Goal: Task Accomplishment & Management: Manage account settings

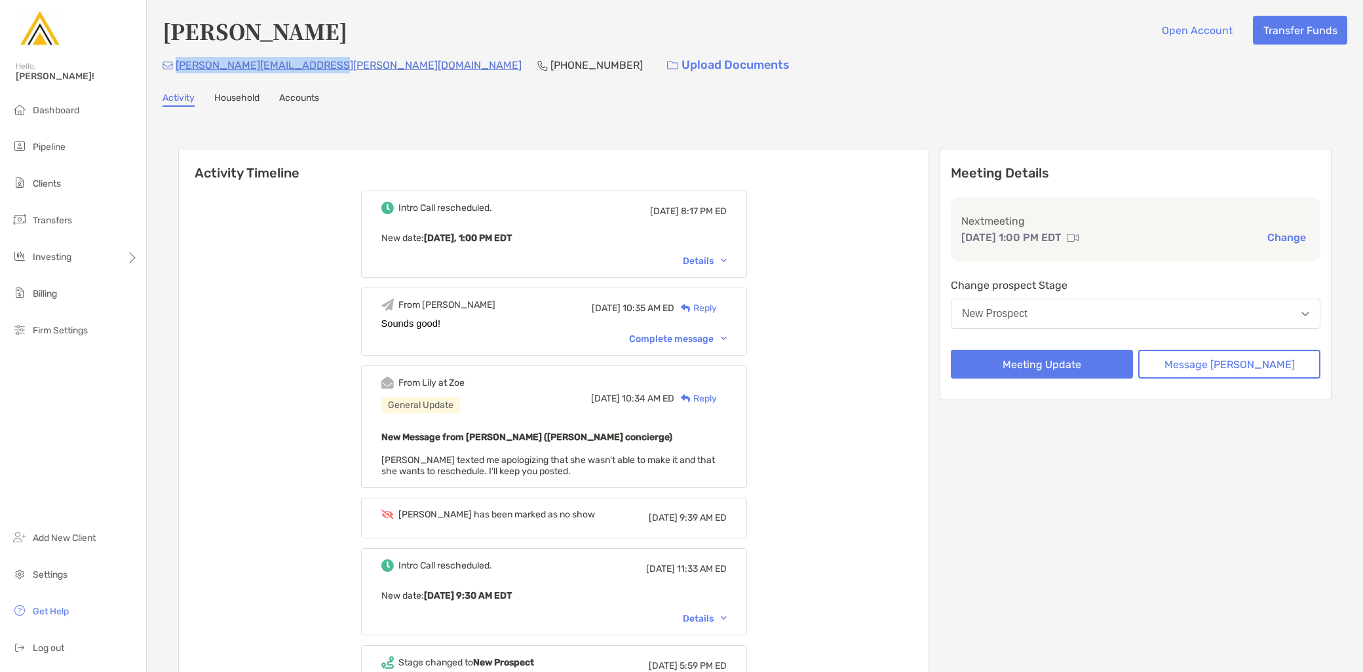
drag, startPoint x: 322, startPoint y: 68, endPoint x: 174, endPoint y: 64, distance: 147.5
click at [174, 64] on div "jennifer.dearlove@gmail.com (847) 877-6159 Upload Documents" at bounding box center [755, 65] width 1185 height 28
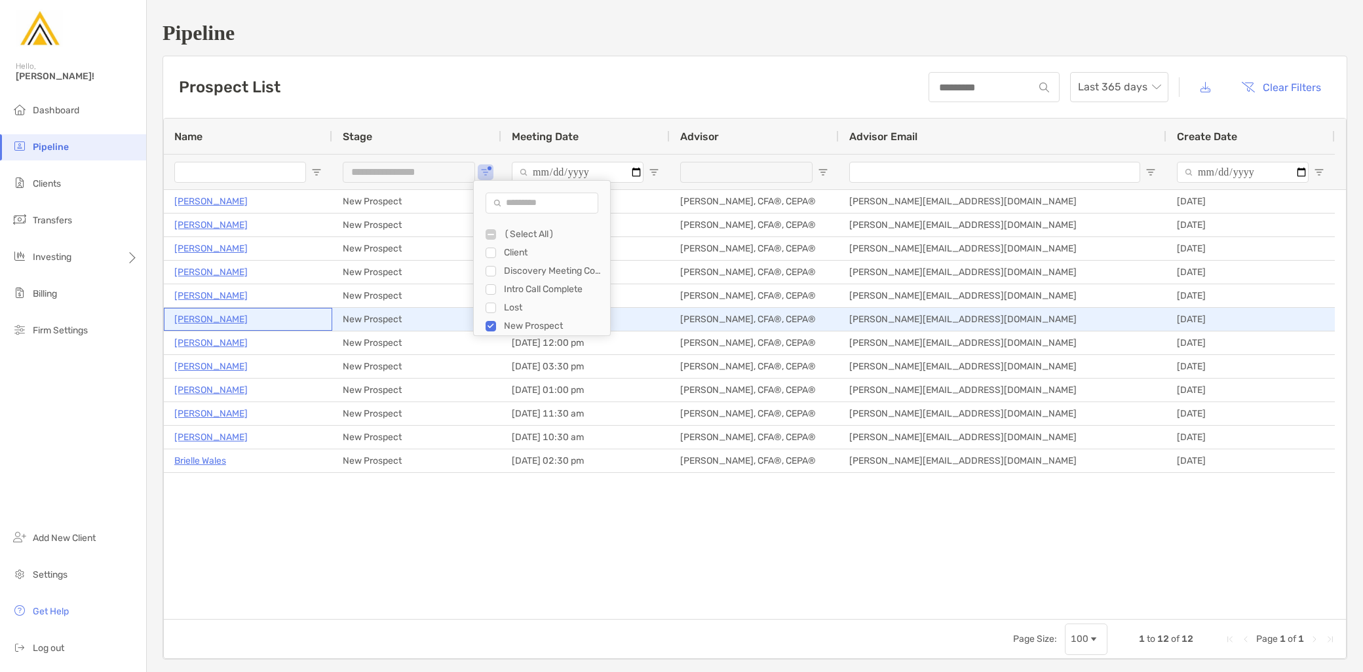
click at [208, 316] on p "Matt Woster" at bounding box center [210, 319] width 73 height 16
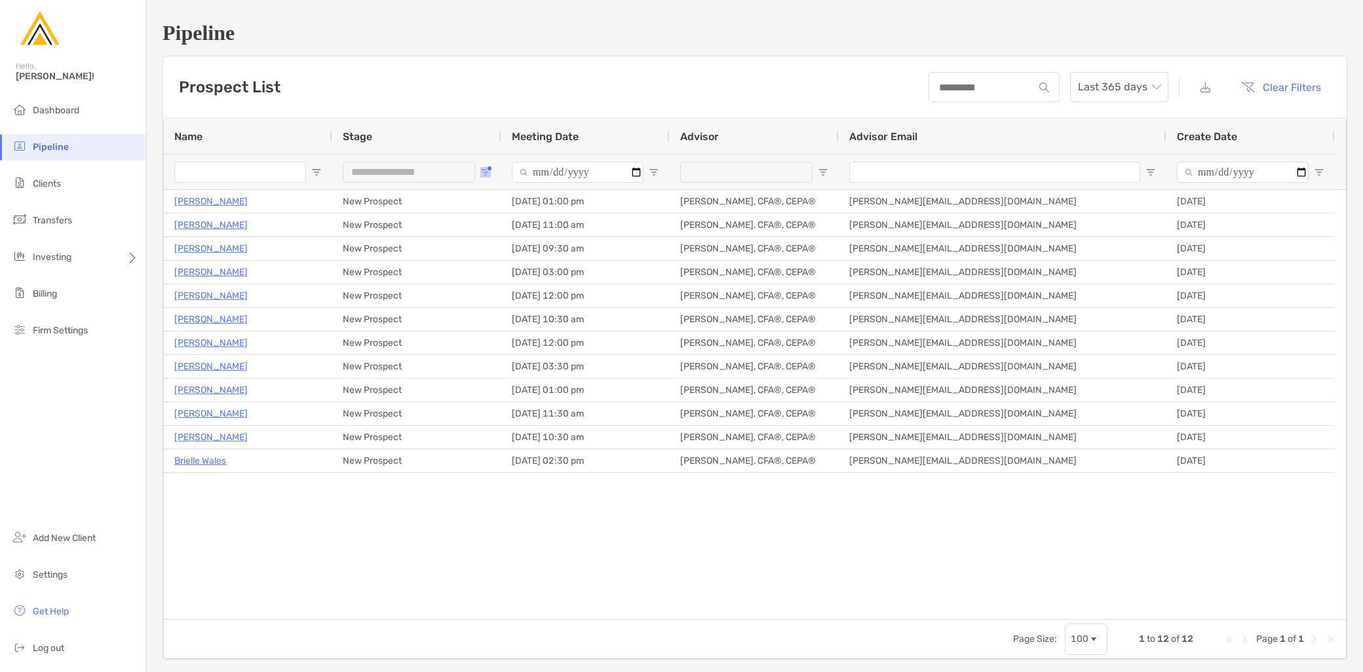
click at [481, 169] on span "Open Filter Menu" at bounding box center [485, 172] width 10 height 10
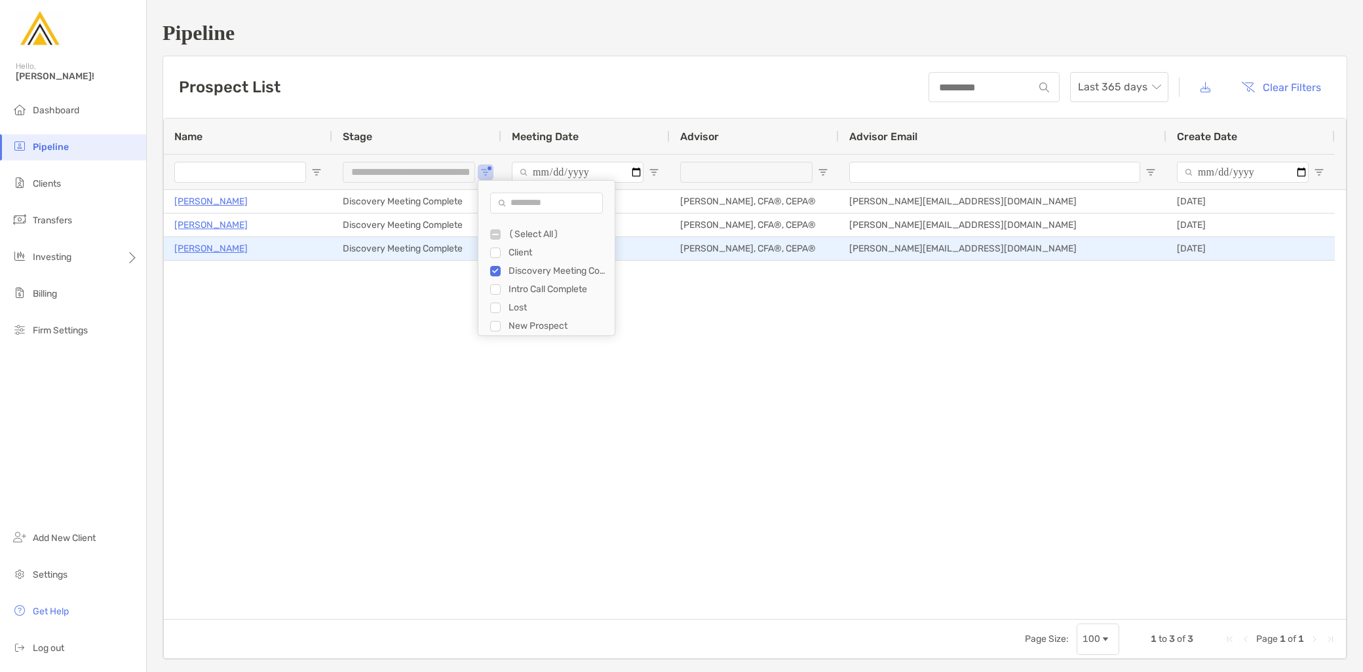
click at [208, 251] on p "[PERSON_NAME]" at bounding box center [210, 249] width 73 height 16
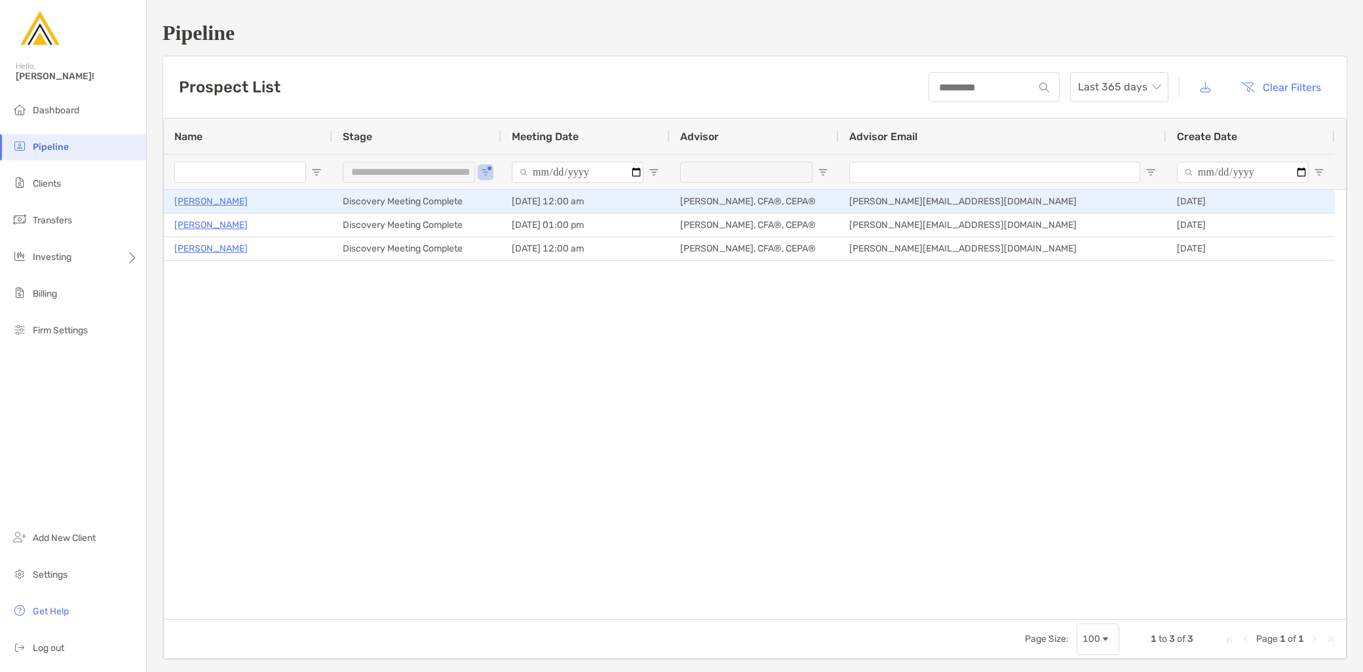
click at [225, 195] on p "Maggie Mcgrath" at bounding box center [210, 201] width 73 height 16
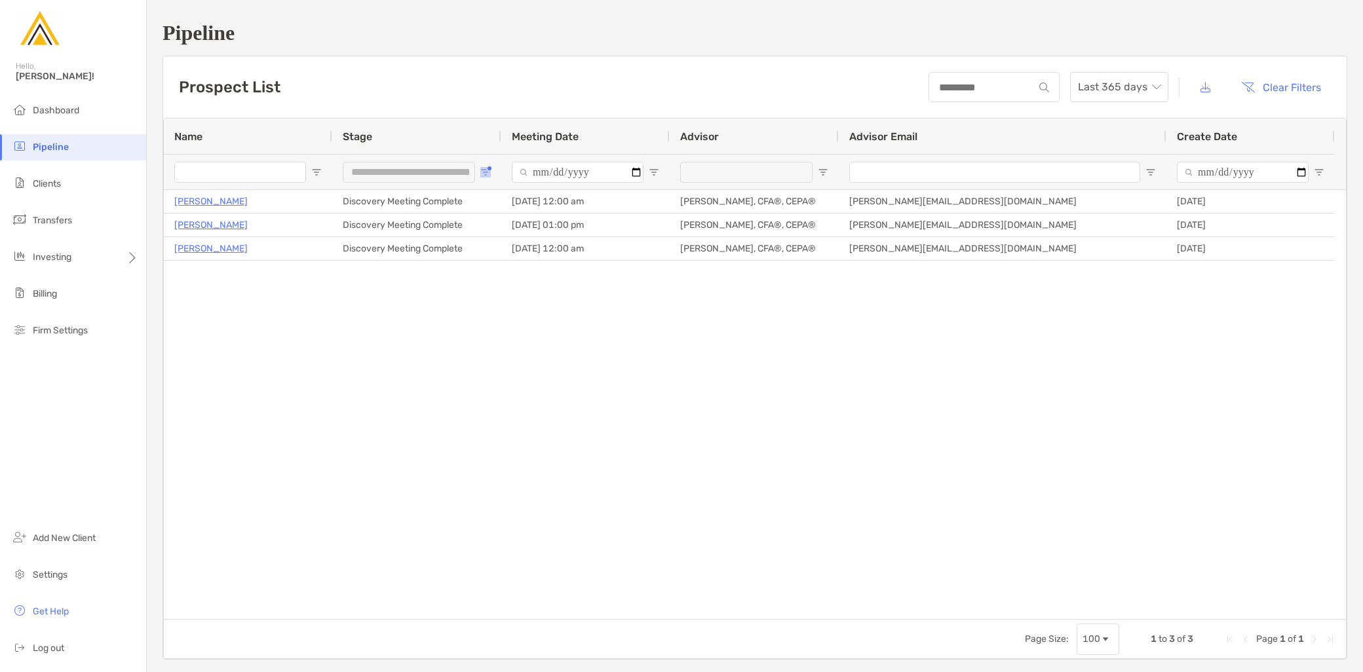
click at [480, 172] on span "Open Filter Menu" at bounding box center [485, 172] width 10 height 10
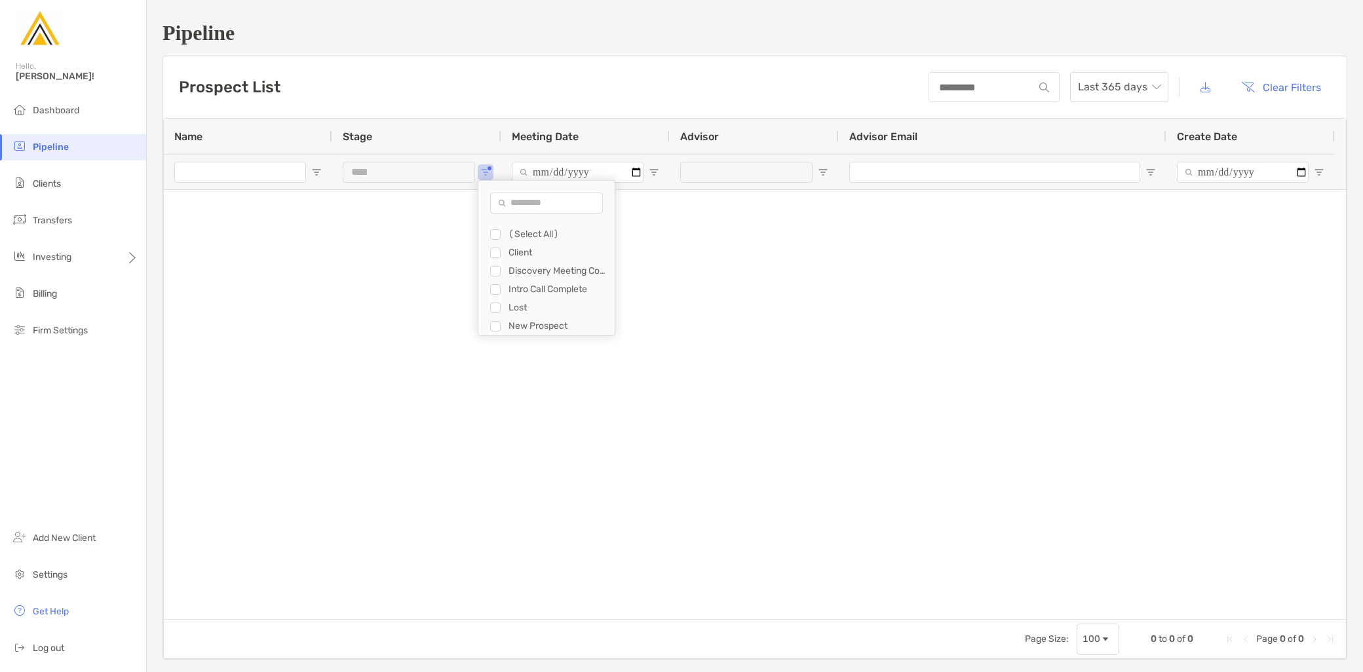
click at [495, 296] on div "Intro Call Complete" at bounding box center [552, 290] width 125 height 18
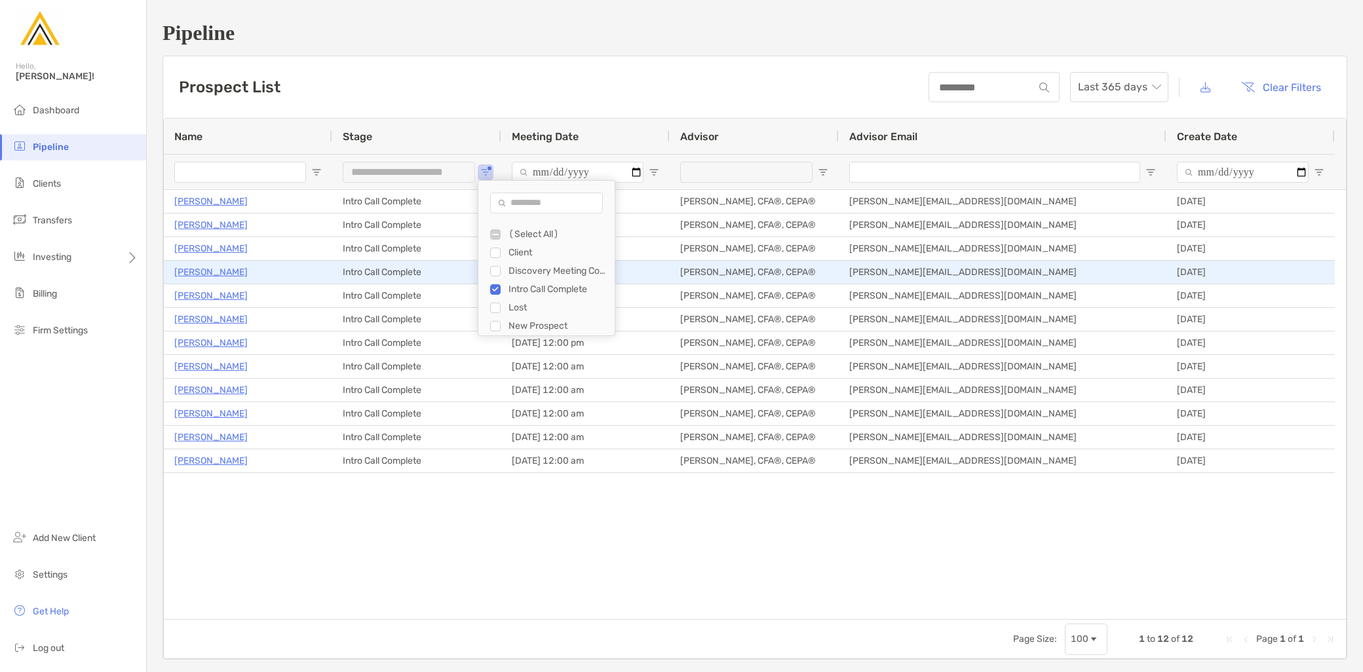
click at [205, 272] on p "Kevin Winnie" at bounding box center [210, 272] width 73 height 16
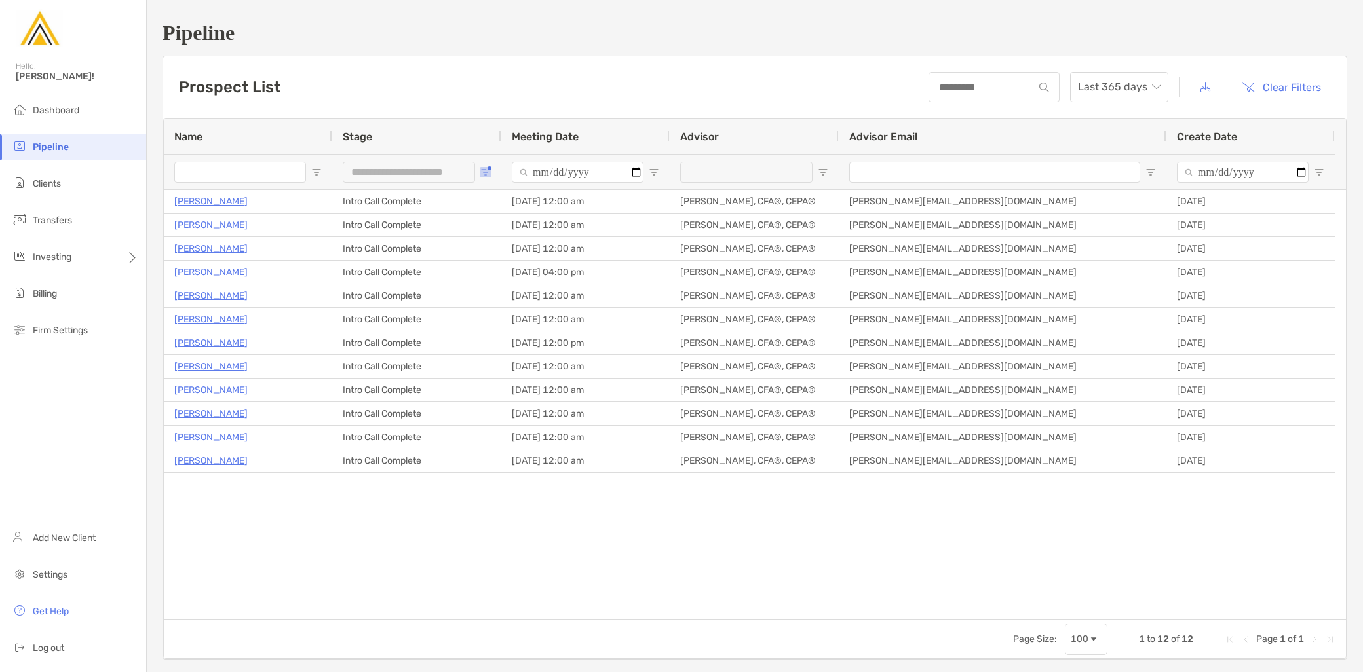
click at [482, 171] on span "Open Filter Menu" at bounding box center [485, 172] width 10 height 10
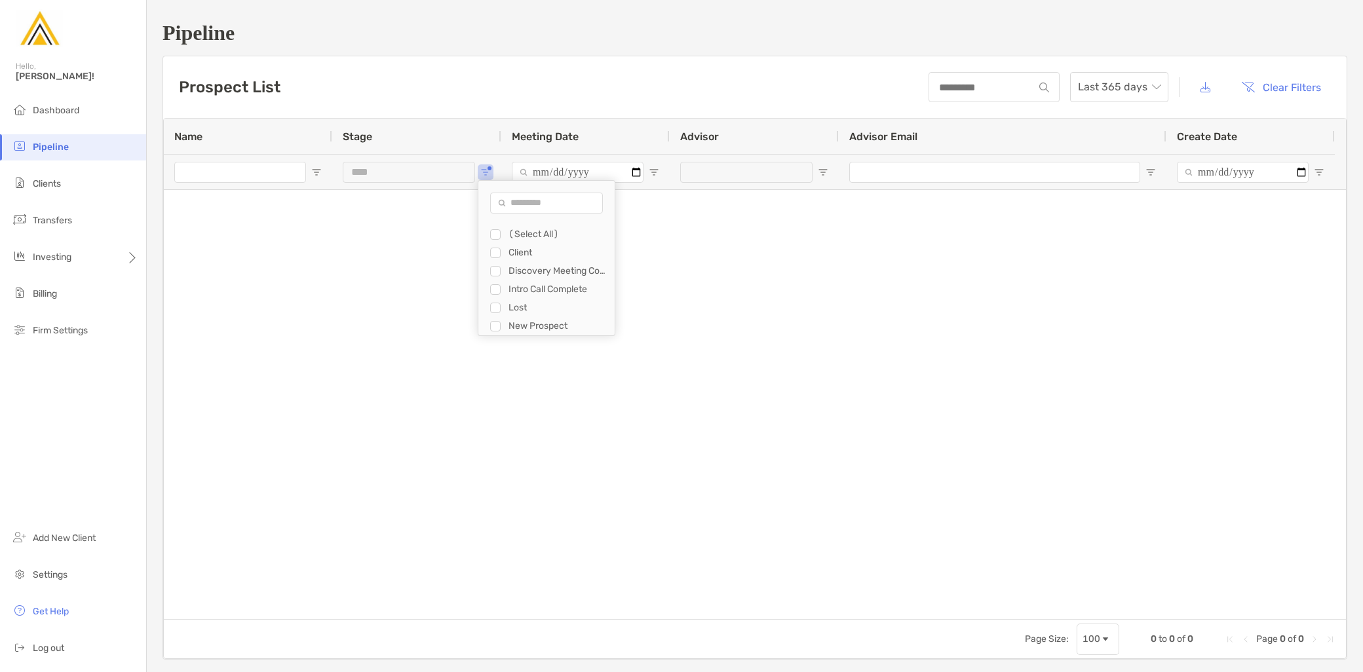
type input "**********"
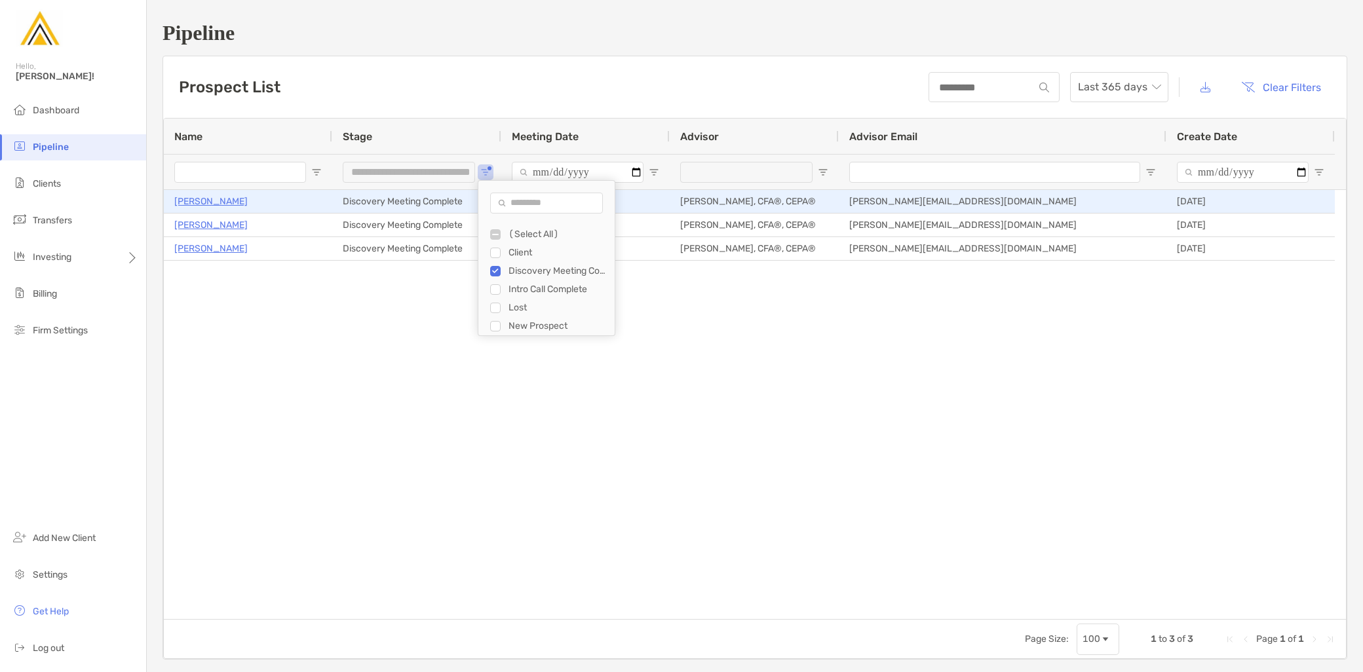
click at [205, 201] on p "Maggie Mcgrath" at bounding box center [210, 201] width 73 height 16
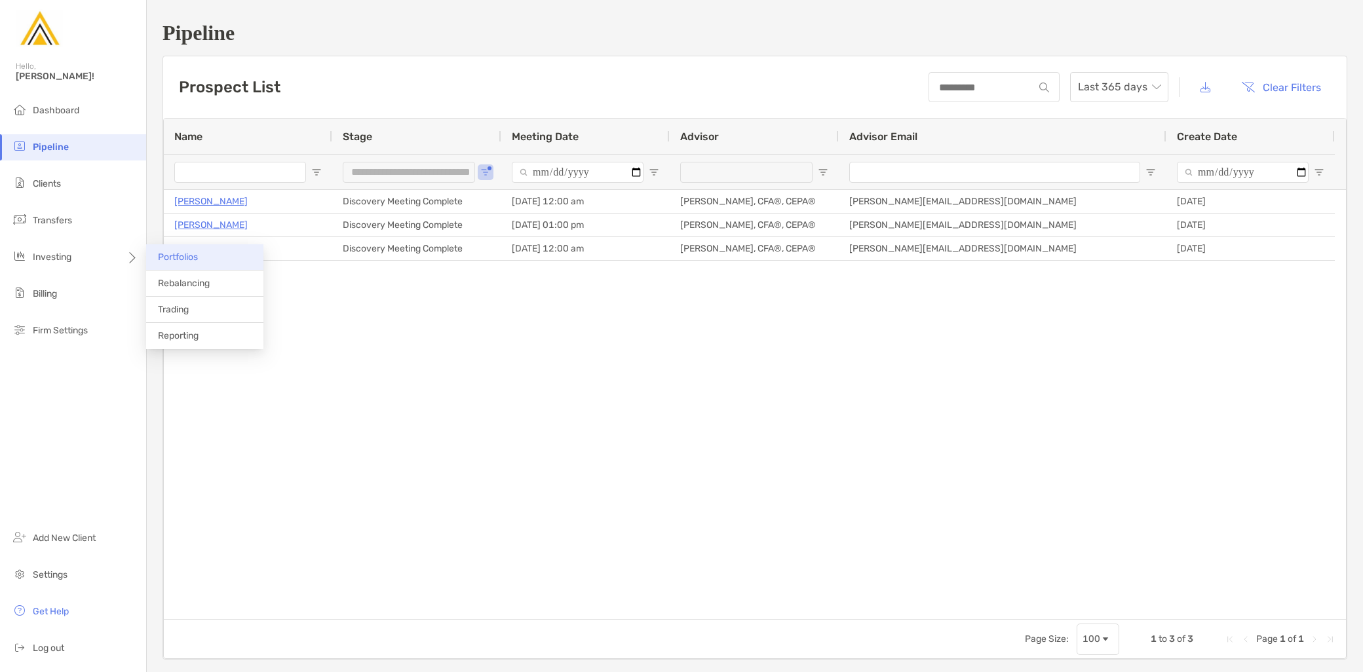
click at [191, 257] on span "Portfolios" at bounding box center [178, 257] width 40 height 11
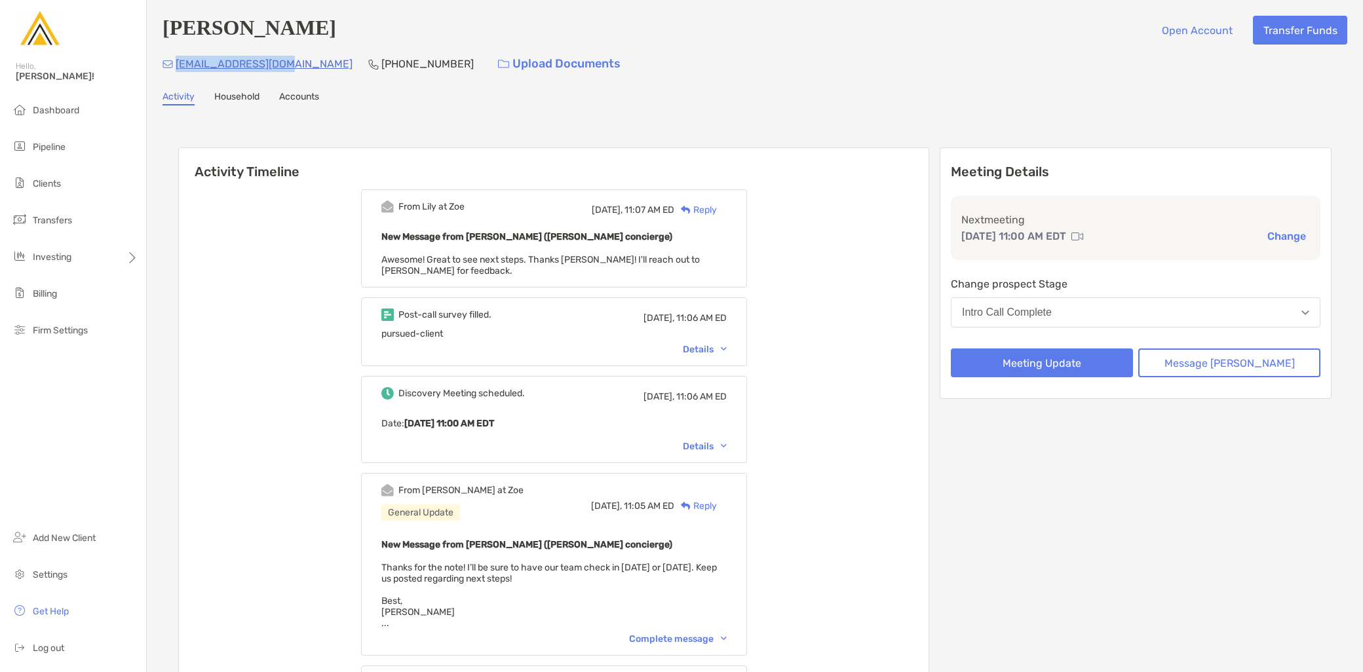
drag, startPoint x: 293, startPoint y: 68, endPoint x: 180, endPoint y: 63, distance: 113.5
click at [180, 63] on div "[EMAIL_ADDRESS][DOMAIN_NAME] [PHONE_NUMBER] Upload Documents" at bounding box center [755, 64] width 1185 height 28
copy p "[EMAIL_ADDRESS][DOMAIN_NAME]"
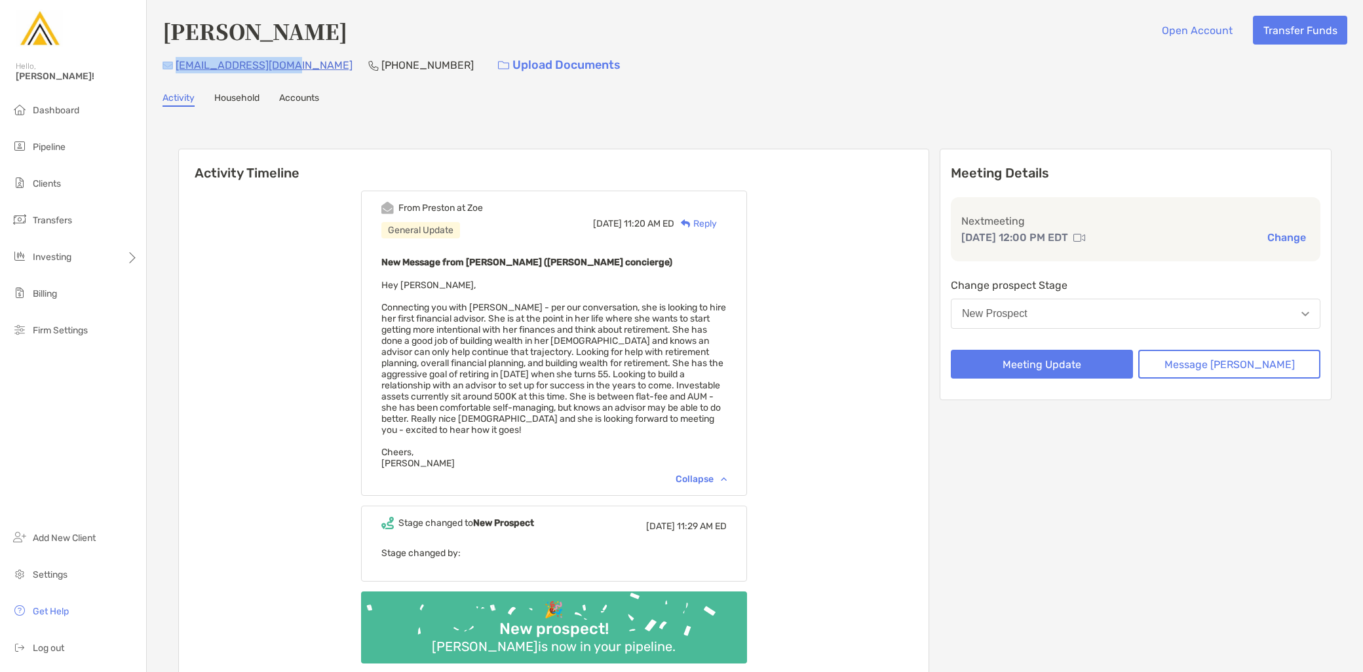
drag, startPoint x: 300, startPoint y: 63, endPoint x: 169, endPoint y: 64, distance: 131.1
click at [169, 64] on div "mchang2010@gmail.com (361) 218-9181 Upload Documents" at bounding box center [755, 65] width 1185 height 28
copy div "mchang2010@gmail.com"
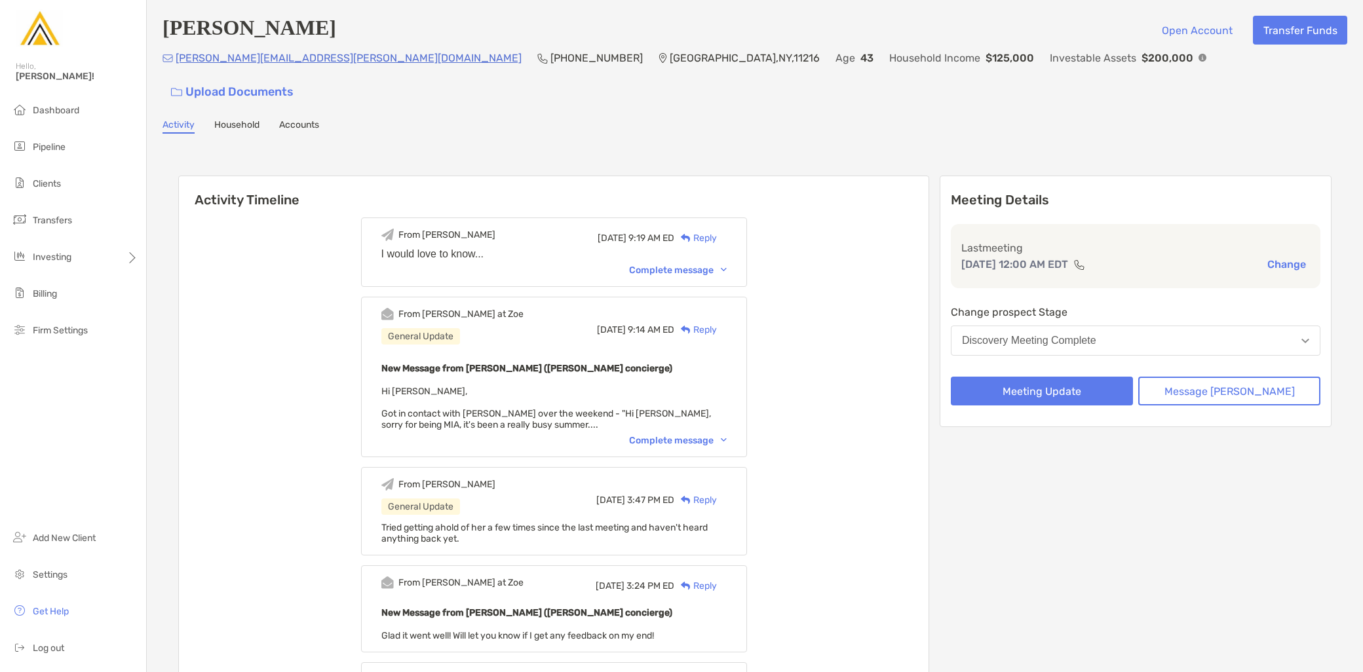
click at [723, 265] on div "Complete message" at bounding box center [678, 270] width 98 height 11
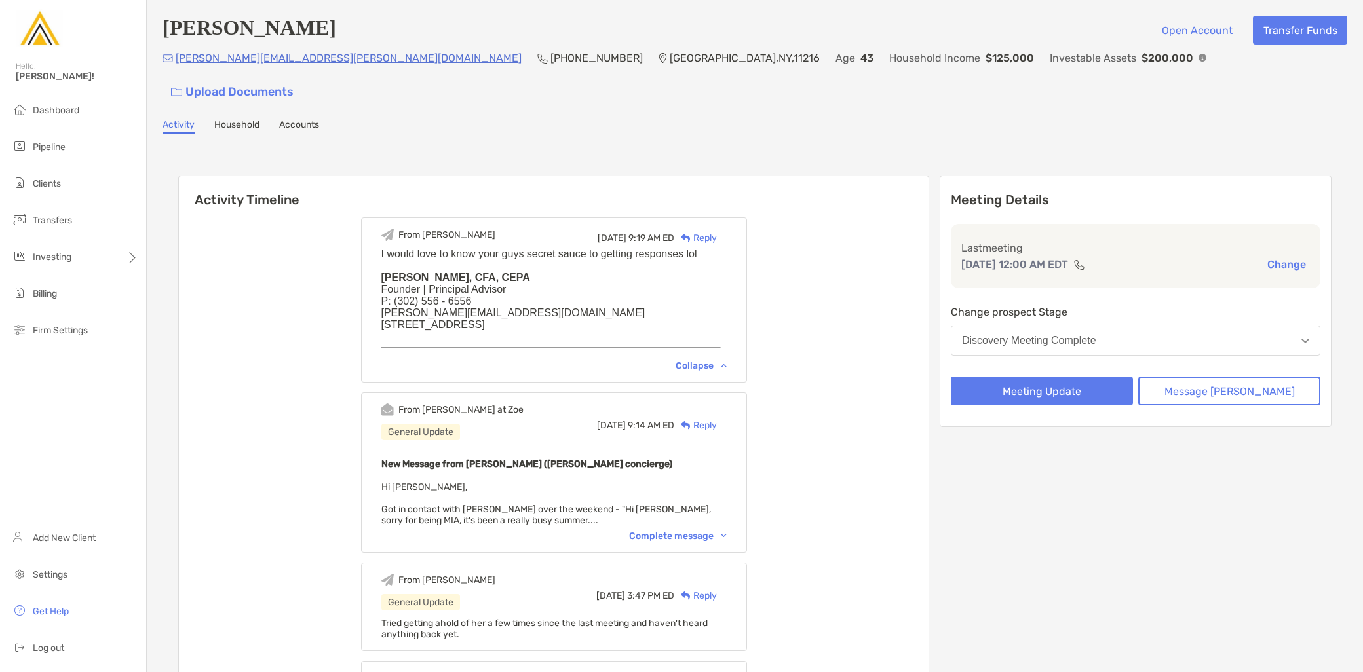
click at [697, 531] on div "Complete message" at bounding box center [678, 536] width 98 height 11
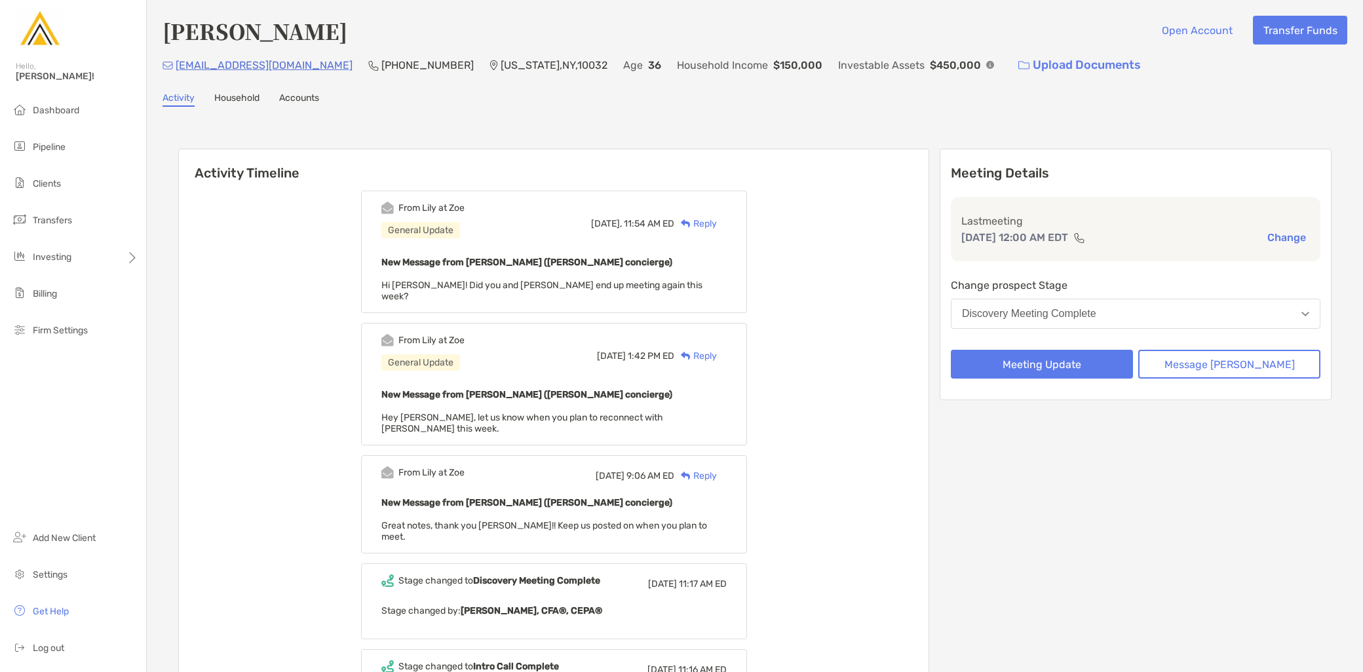
click at [691, 220] on img at bounding box center [686, 224] width 10 height 9
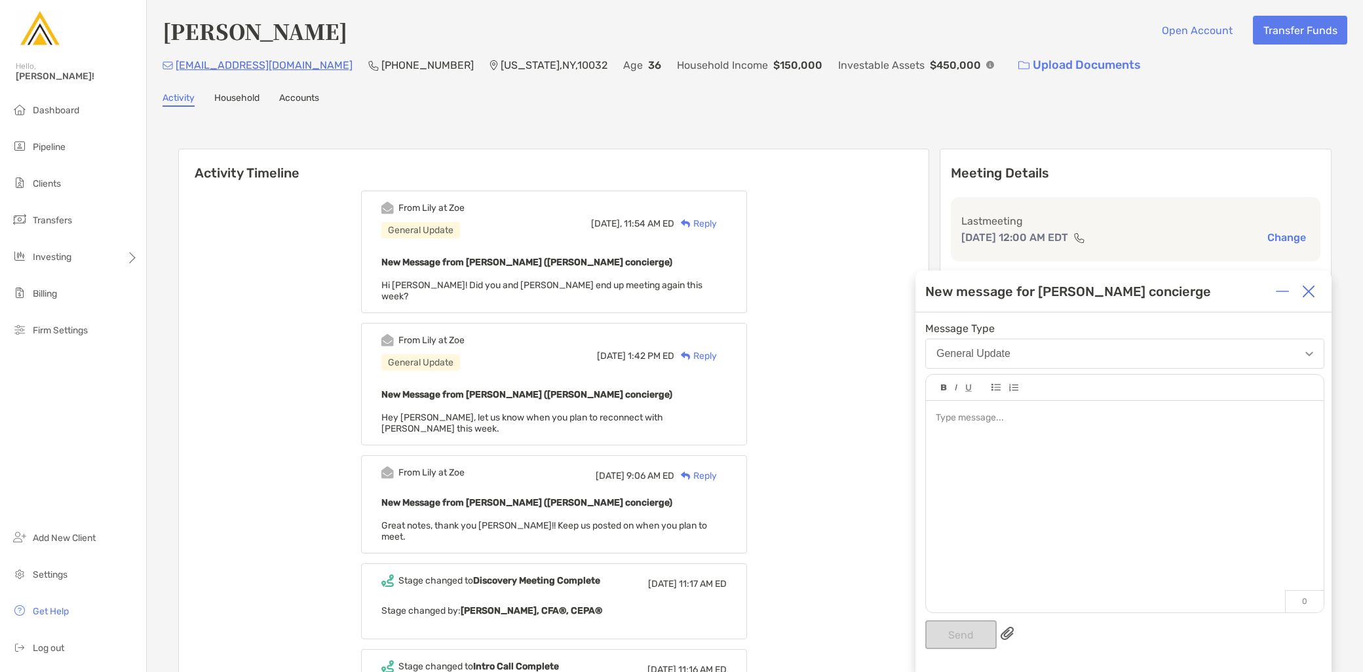
click at [1007, 434] on div at bounding box center [1125, 500] width 398 height 199
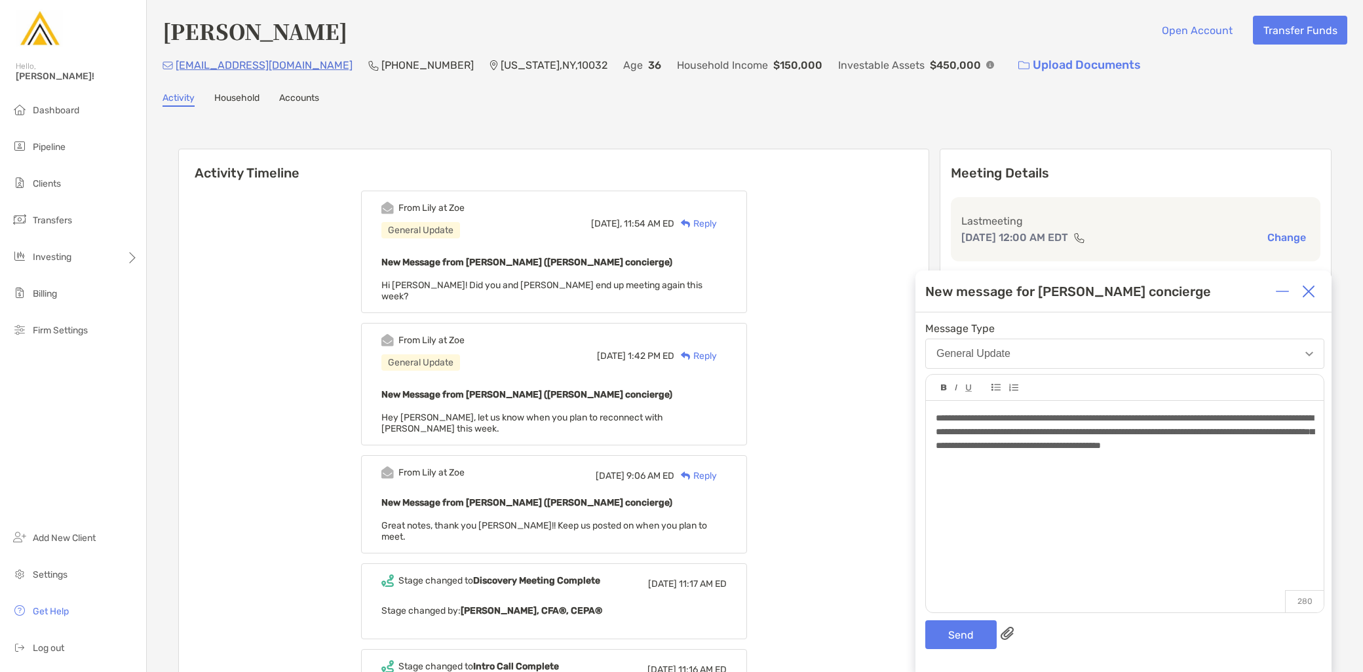
click at [936, 417] on span "**********" at bounding box center [1125, 432] width 378 height 37
click at [1237, 453] on div "**********" at bounding box center [1125, 432] width 378 height 41
click at [959, 640] on button "Send" at bounding box center [960, 635] width 71 height 29
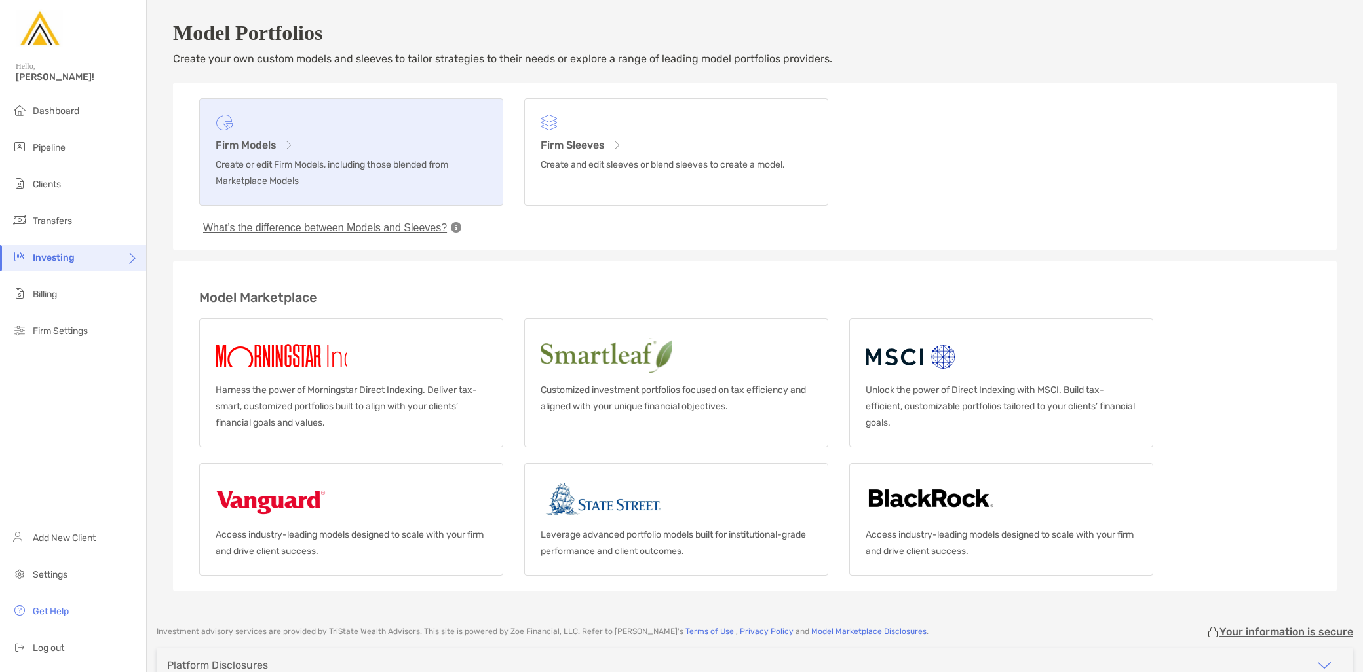
click at [336, 166] on p "Create or edit Firm Models, including those blended from Marketplace Models" at bounding box center [351, 173] width 271 height 33
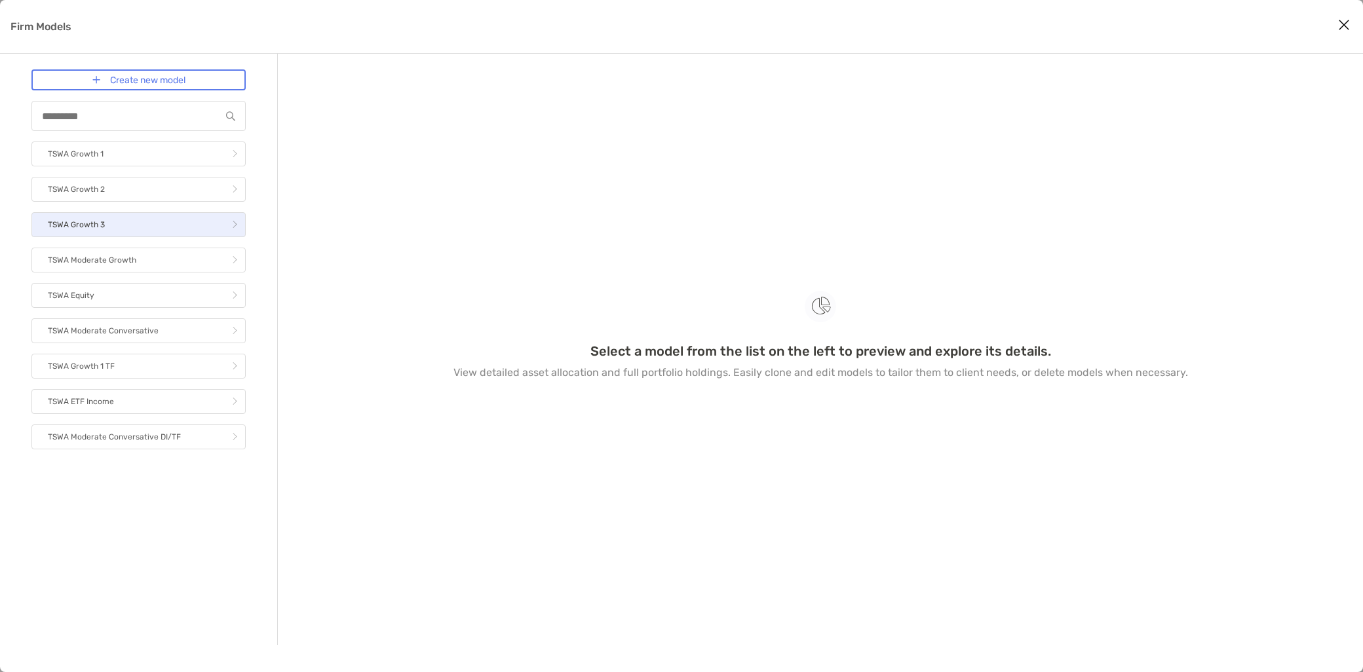
click at [132, 233] on link "TSWA Growth 3" at bounding box center [138, 224] width 214 height 25
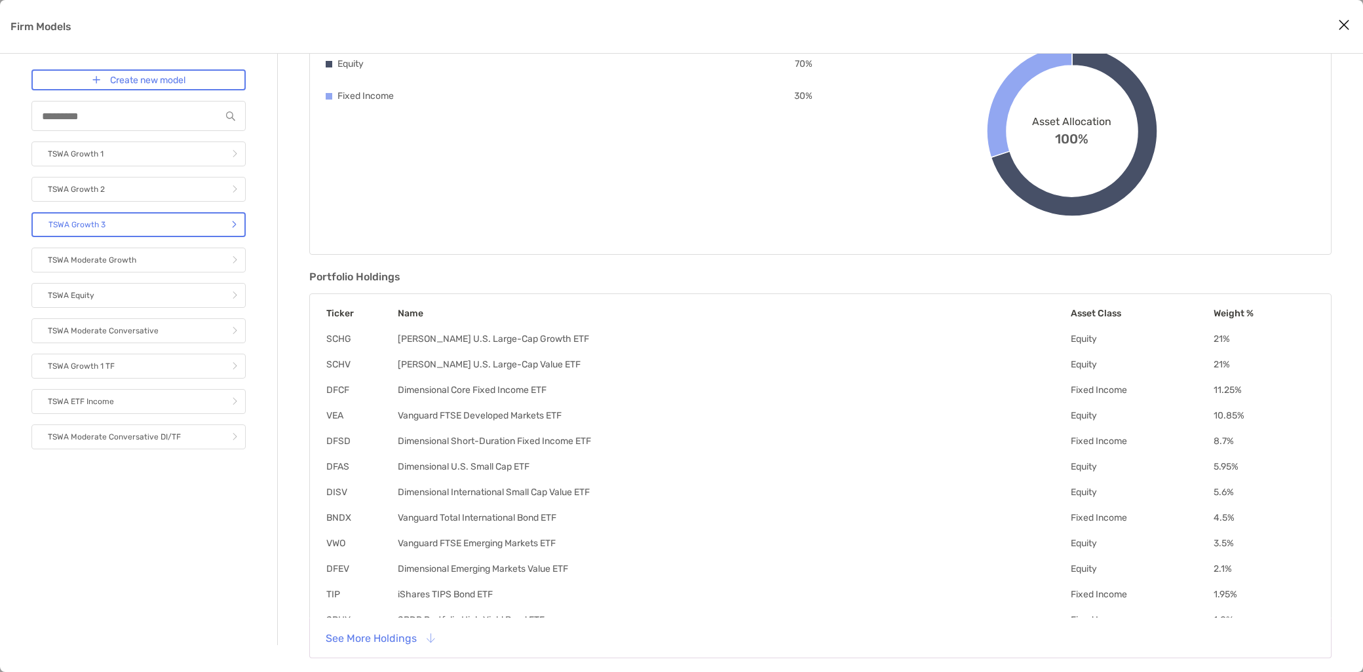
scroll to position [149, 0]
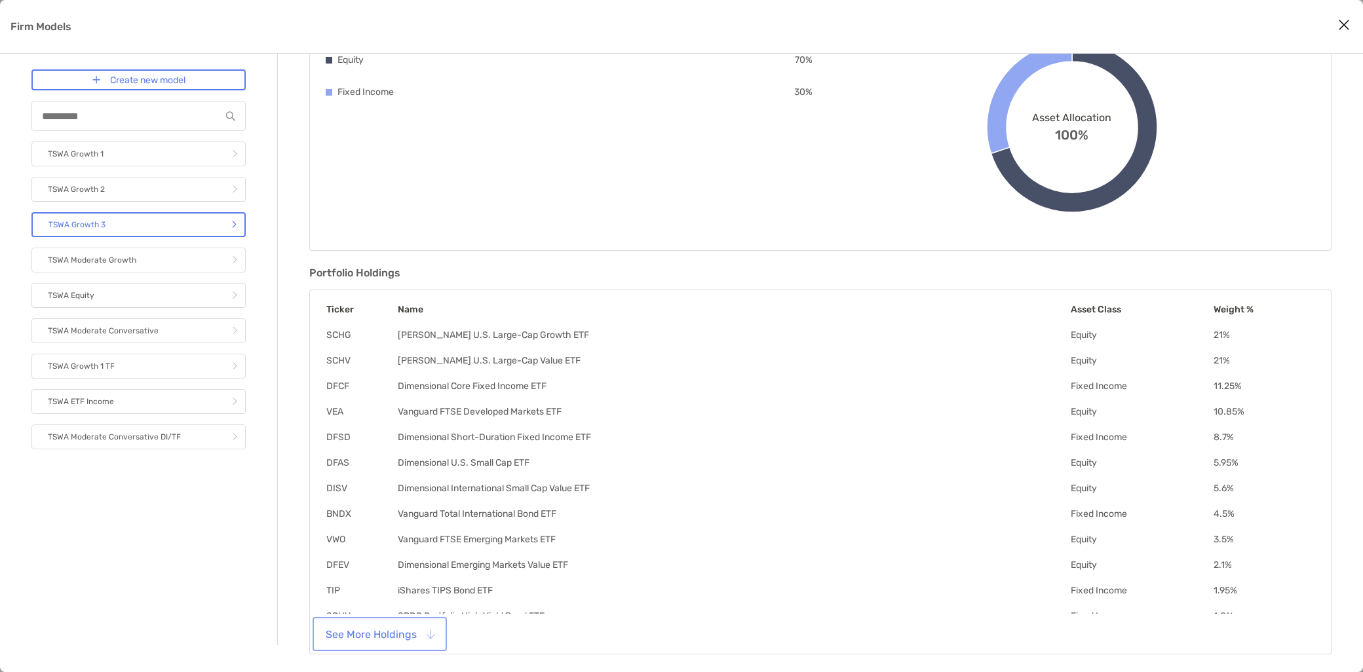
click at [390, 634] on button "See More Holdings" at bounding box center [379, 634] width 129 height 29
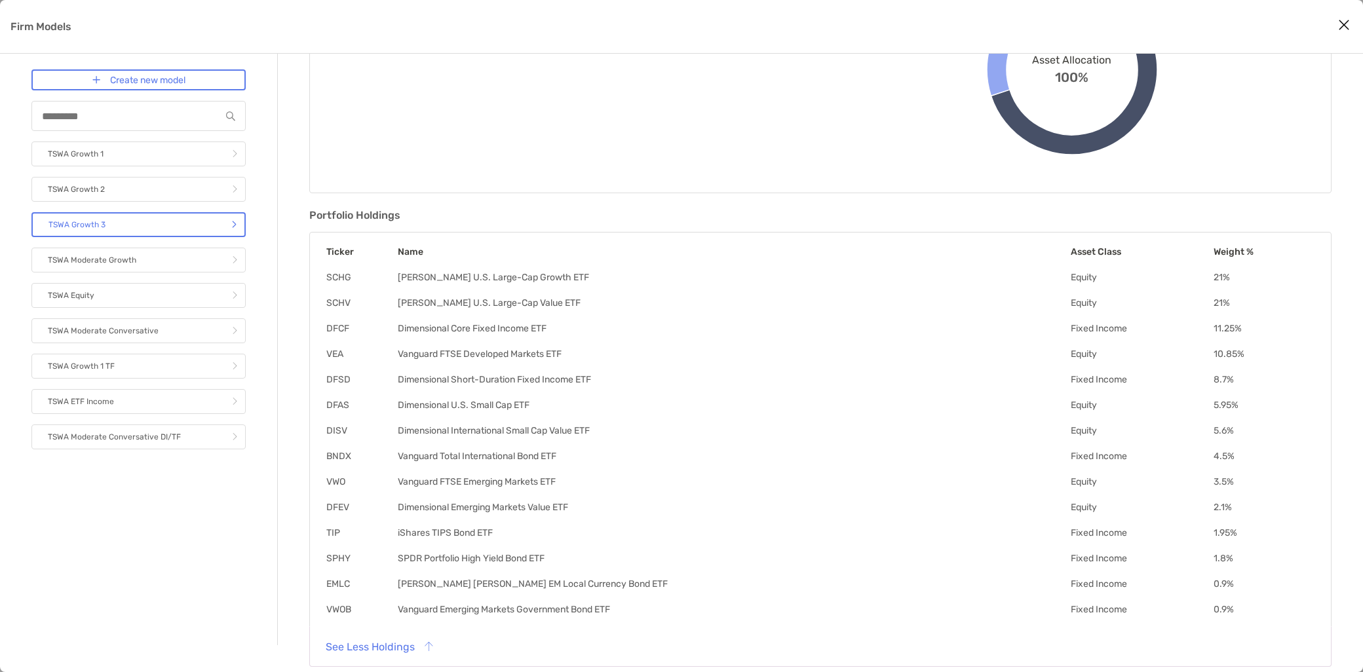
scroll to position [216, 0]
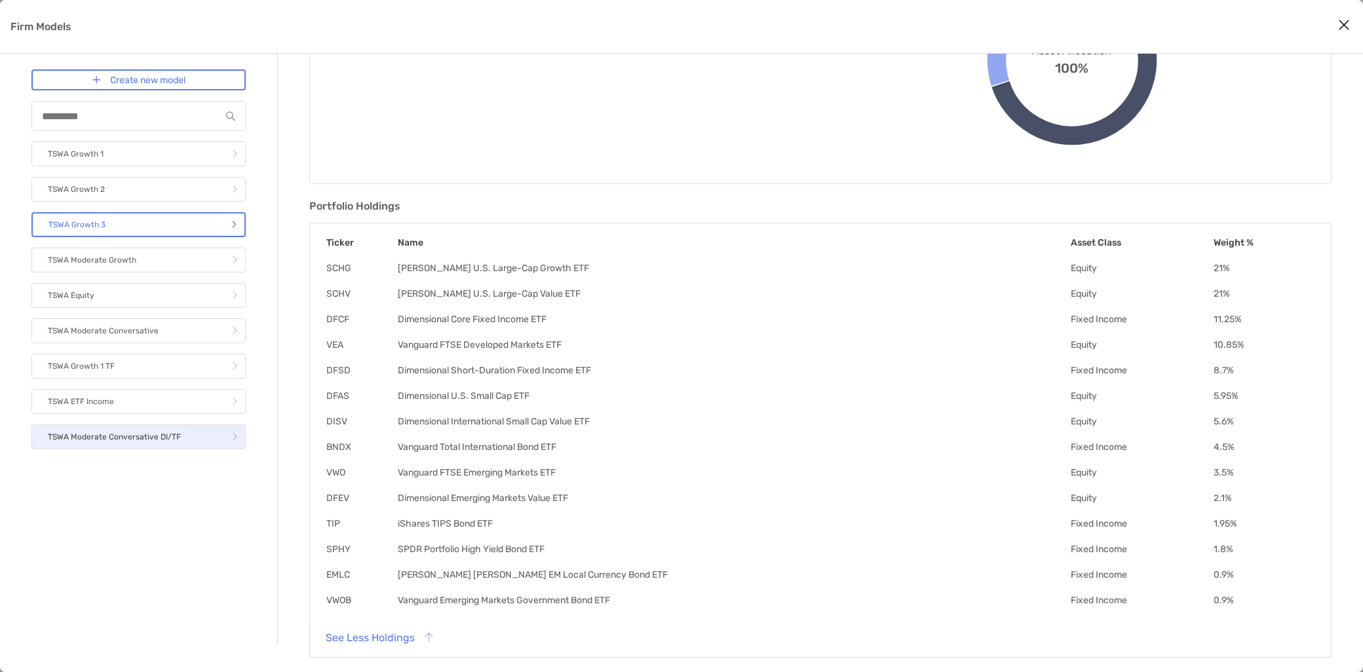
click at [145, 439] on p "TSWA Moderate Conversative DI/TF" at bounding box center [114, 437] width 133 height 16
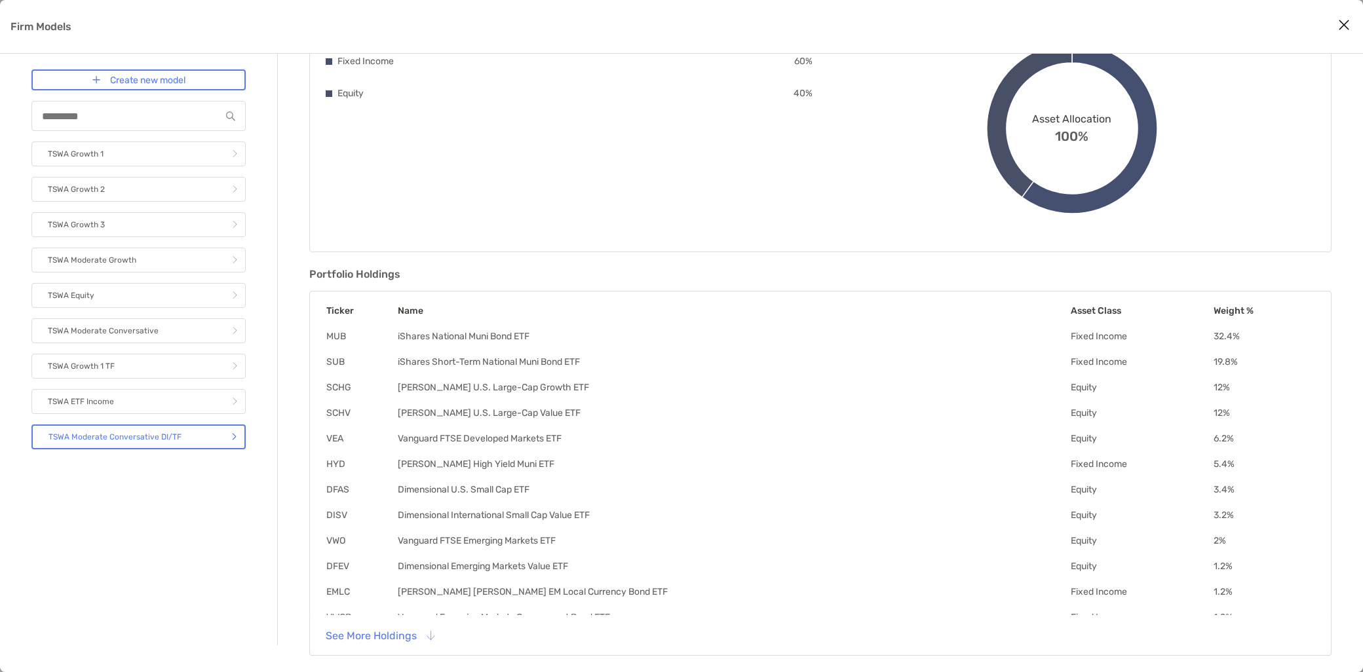
scroll to position [149, 0]
click at [381, 631] on button "See More Holdings" at bounding box center [379, 634] width 129 height 29
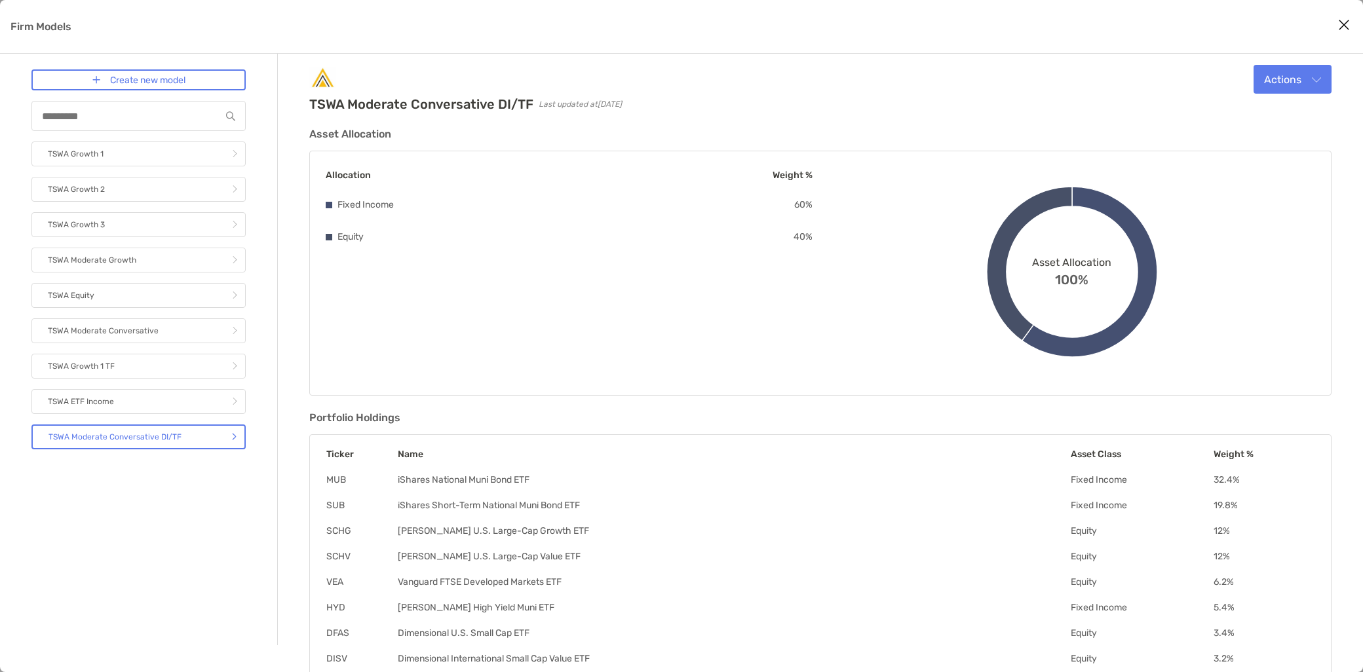
scroll to position [0, 0]
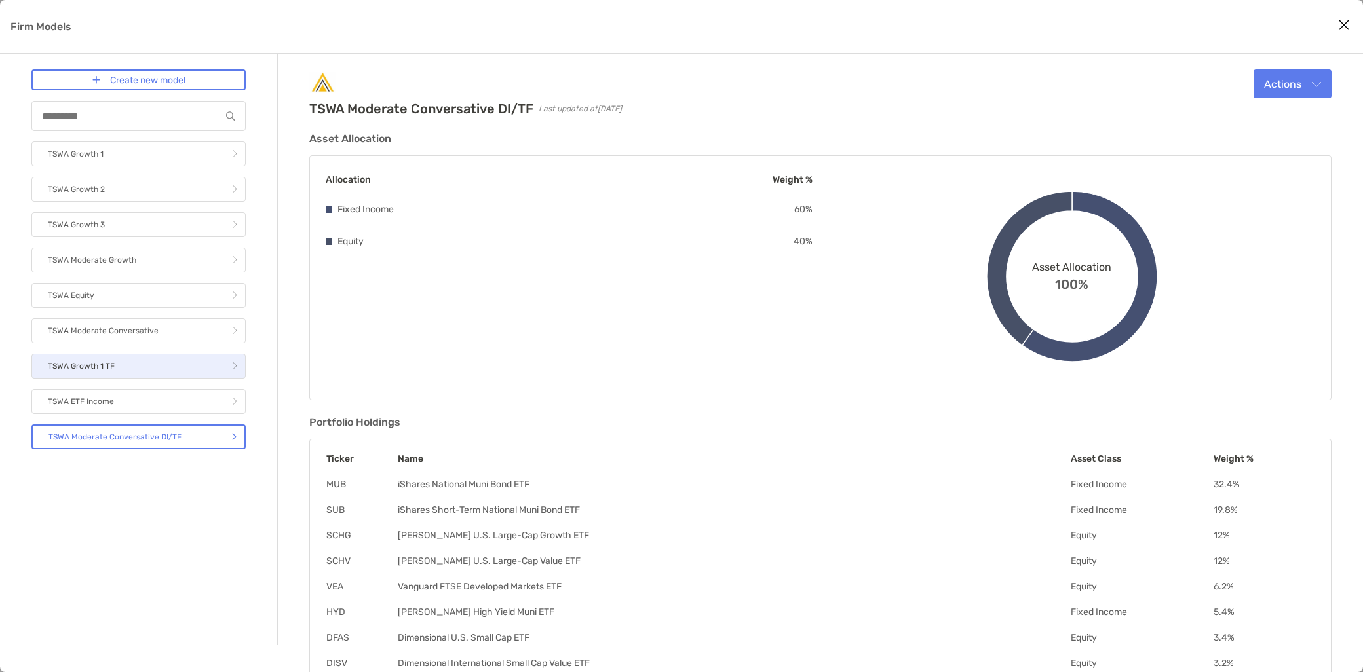
click at [108, 375] on link "TSWA Growth 1 TF" at bounding box center [138, 366] width 214 height 25
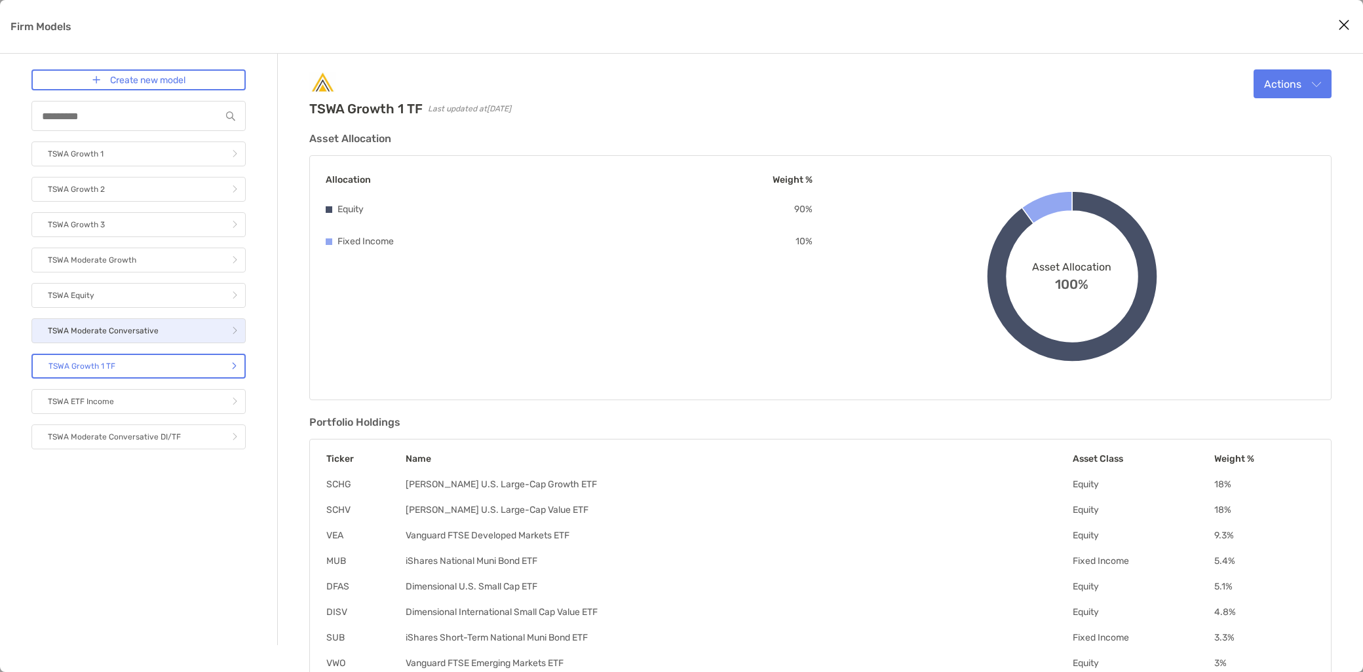
click at [110, 332] on p "TSWA Moderate Conversative" at bounding box center [103, 331] width 111 height 16
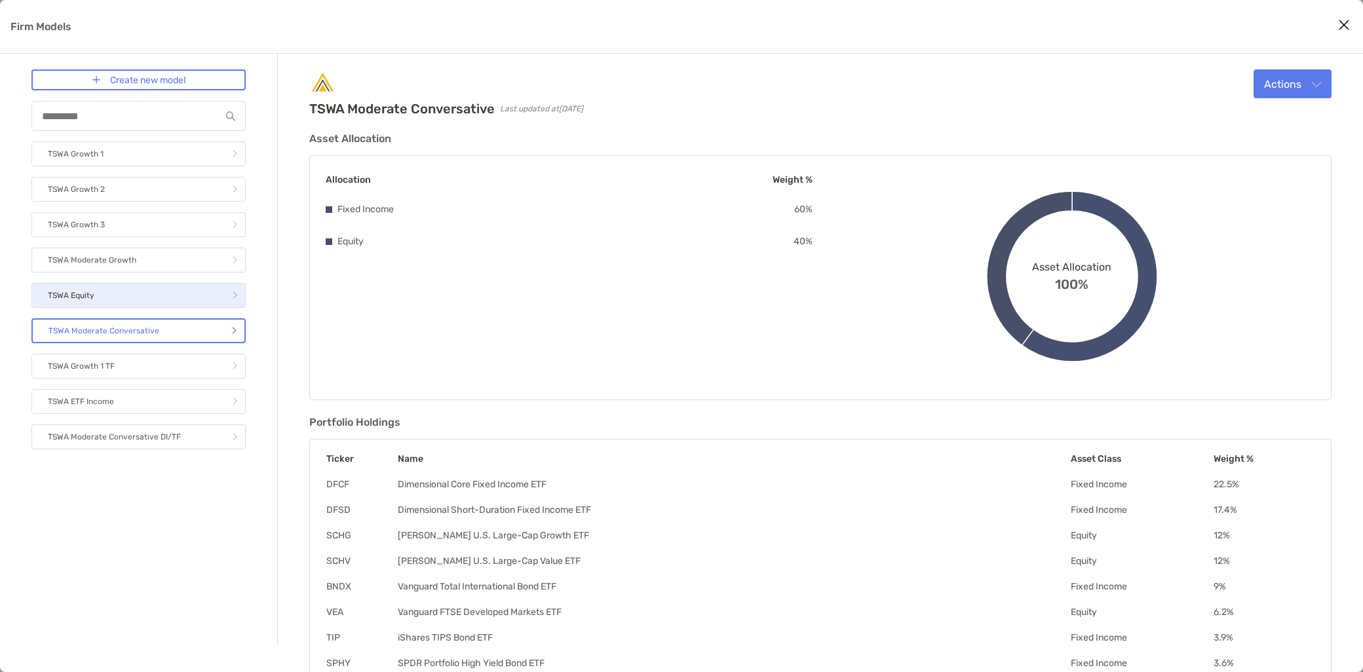
click at [108, 296] on link "TSWA Equity" at bounding box center [138, 295] width 214 height 25
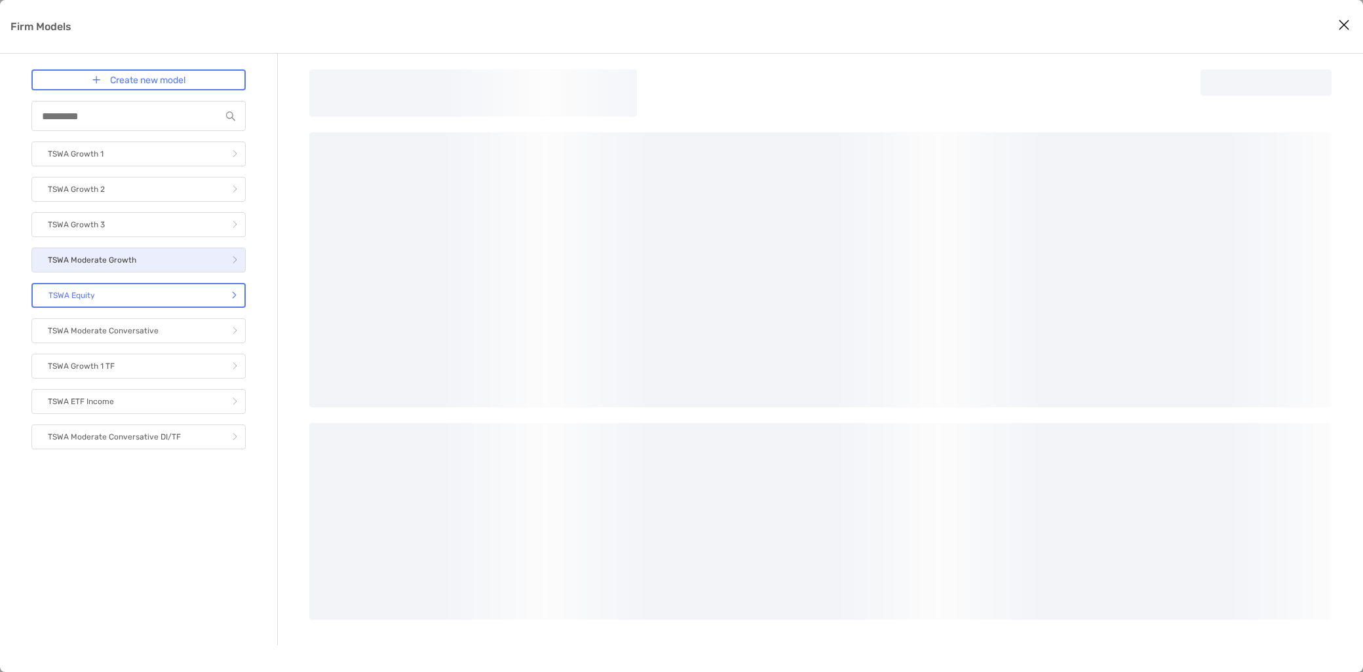
click at [115, 257] on p "TSWA Moderate Growth" at bounding box center [92, 260] width 88 height 16
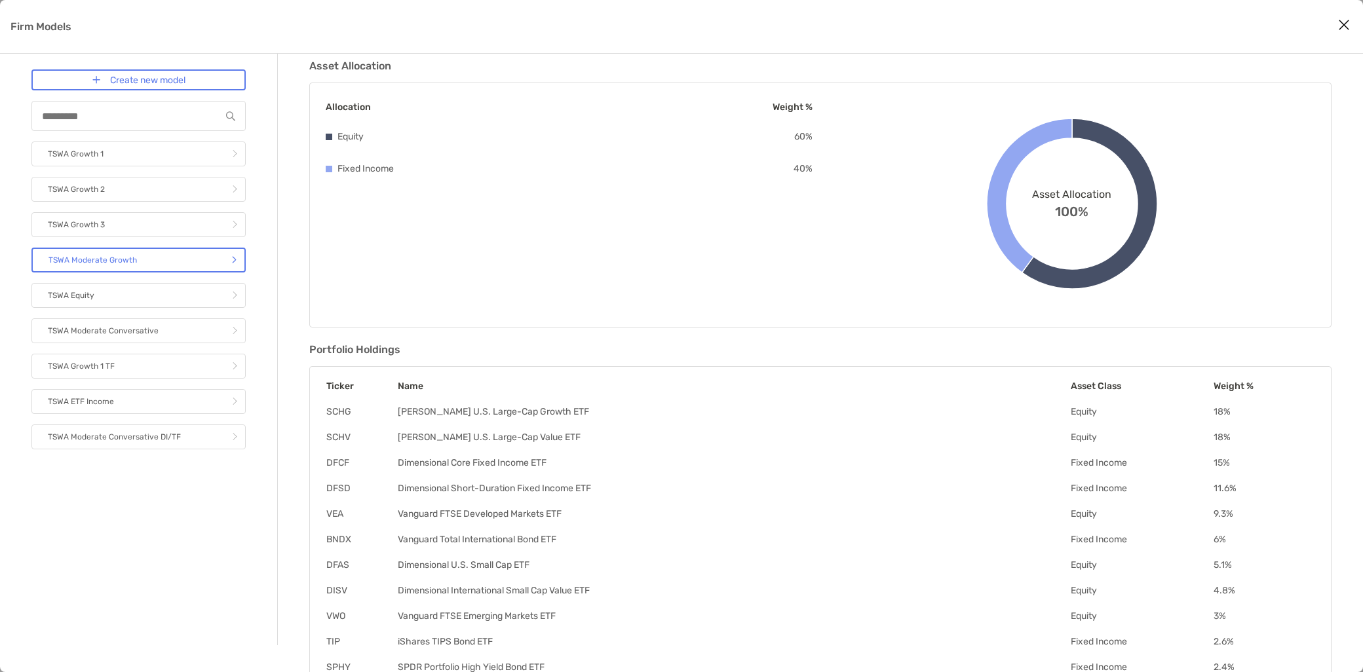
scroll to position [146, 0]
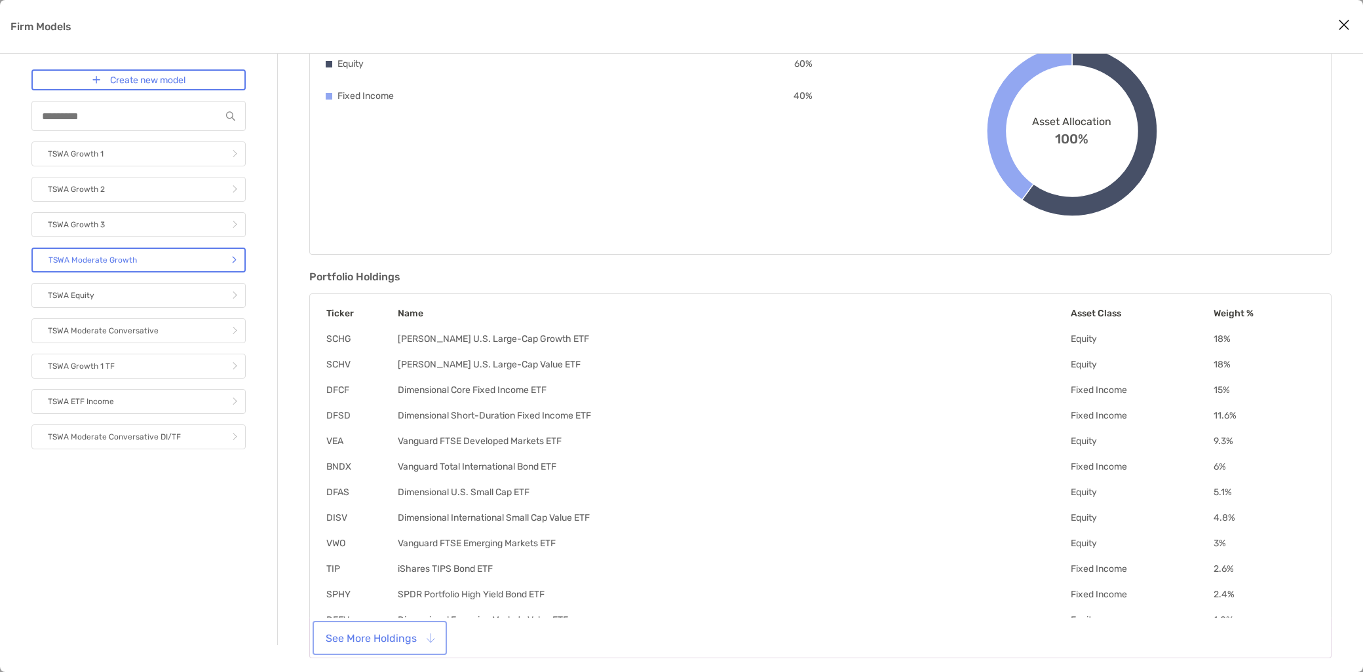
click at [383, 638] on button "See More Holdings" at bounding box center [379, 638] width 129 height 29
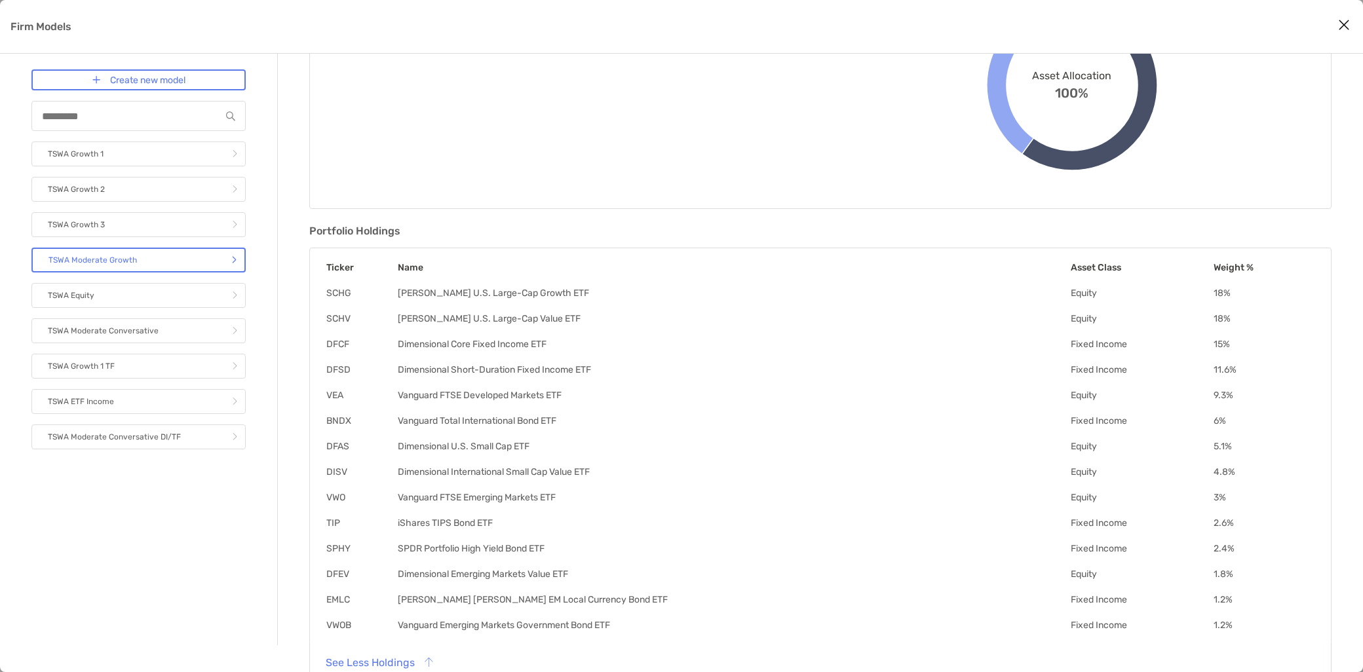
scroll to position [216, 0]
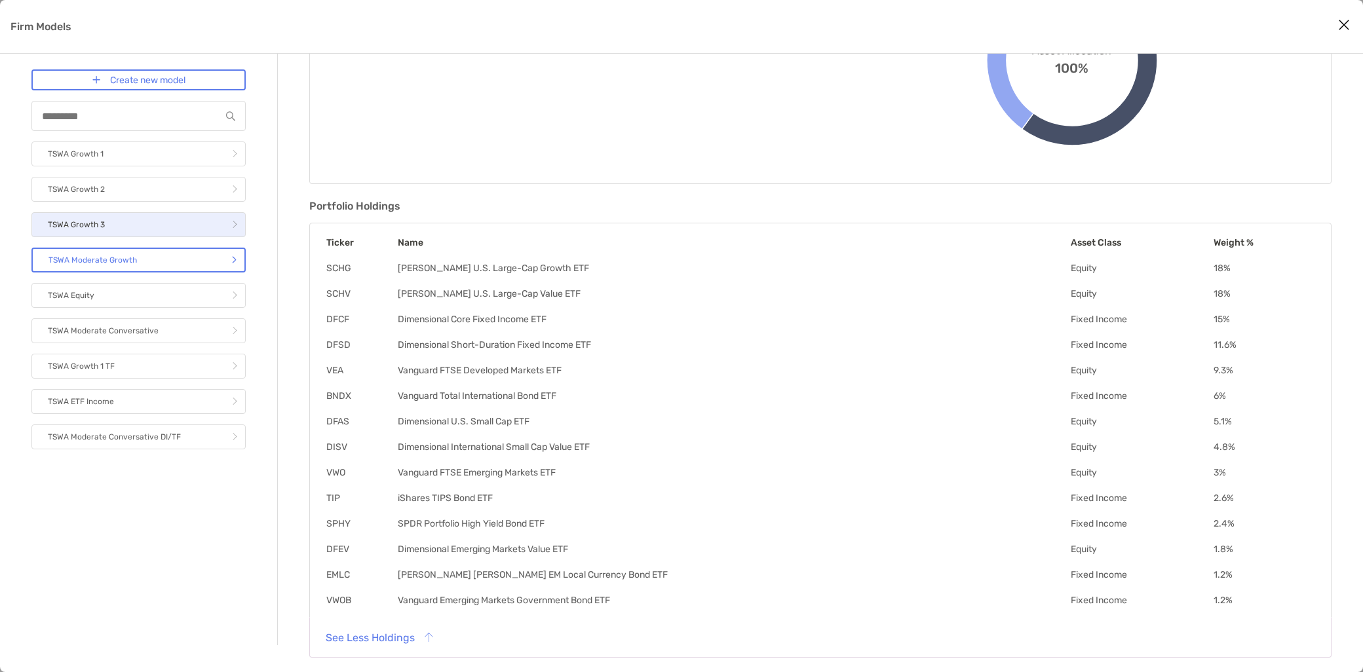
click at [125, 215] on link "TSWA Growth 3" at bounding box center [138, 224] width 214 height 25
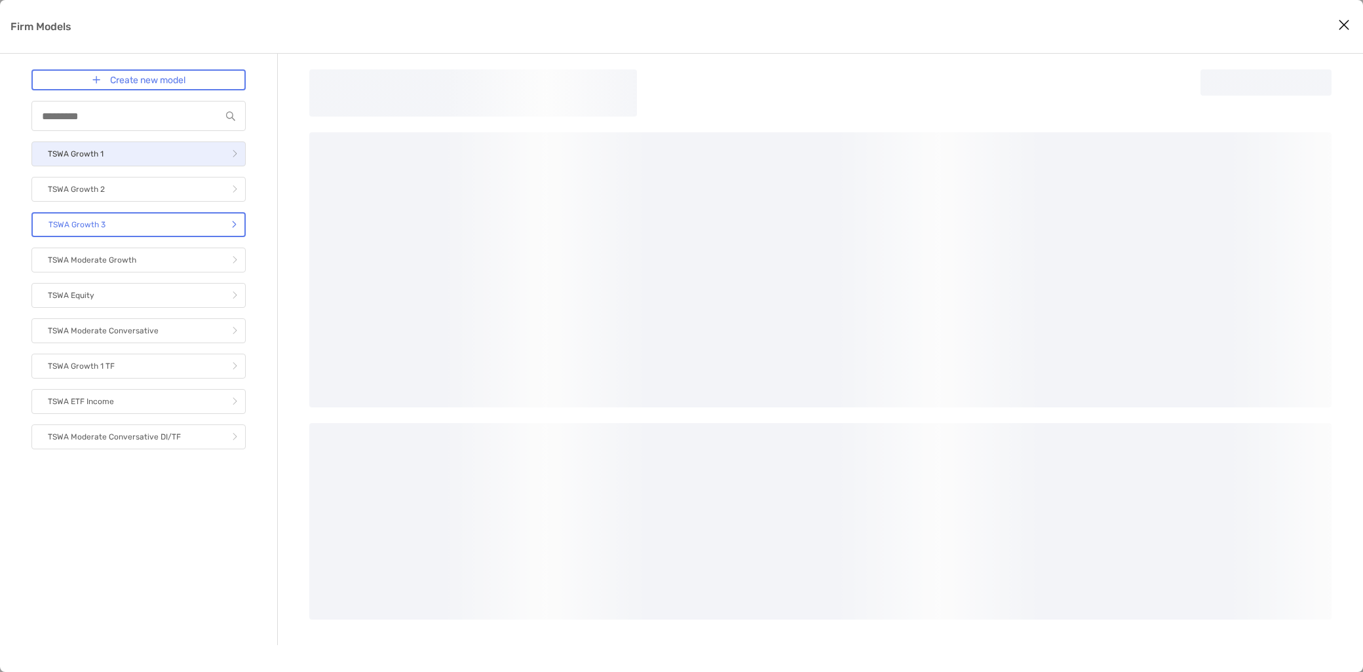
click at [138, 165] on link "TSWA Growth 1" at bounding box center [138, 154] width 214 height 25
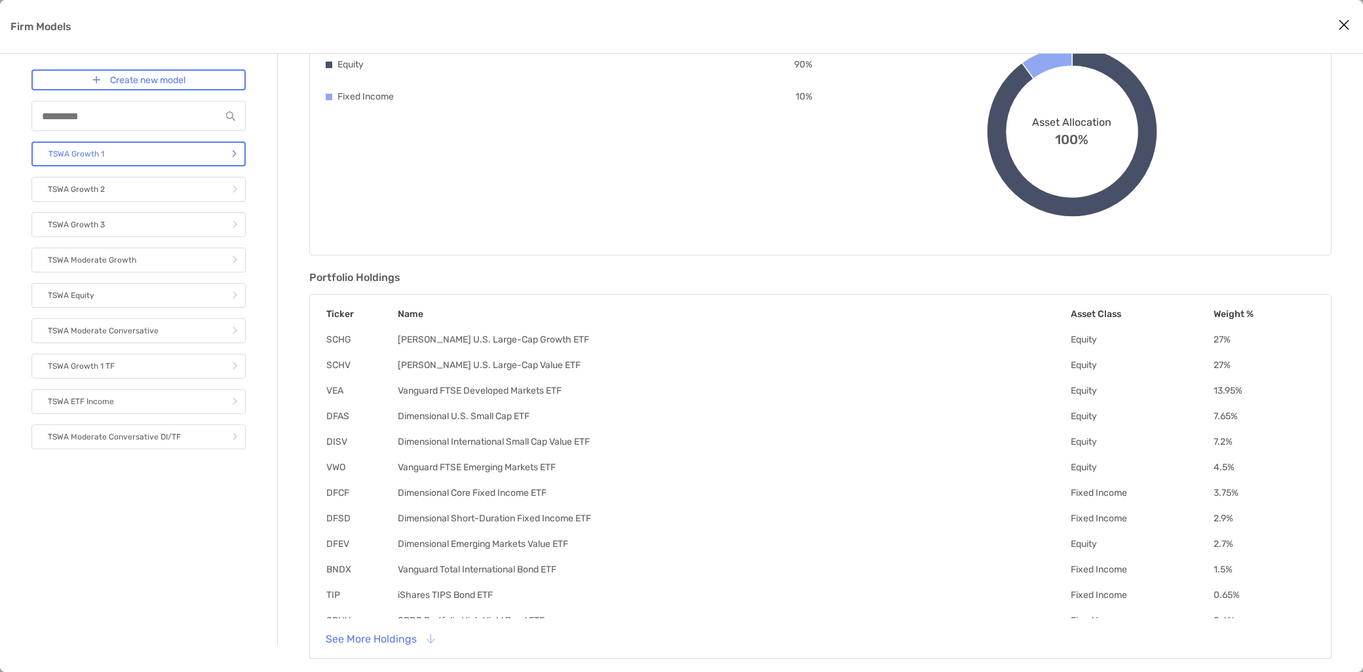
scroll to position [149, 0]
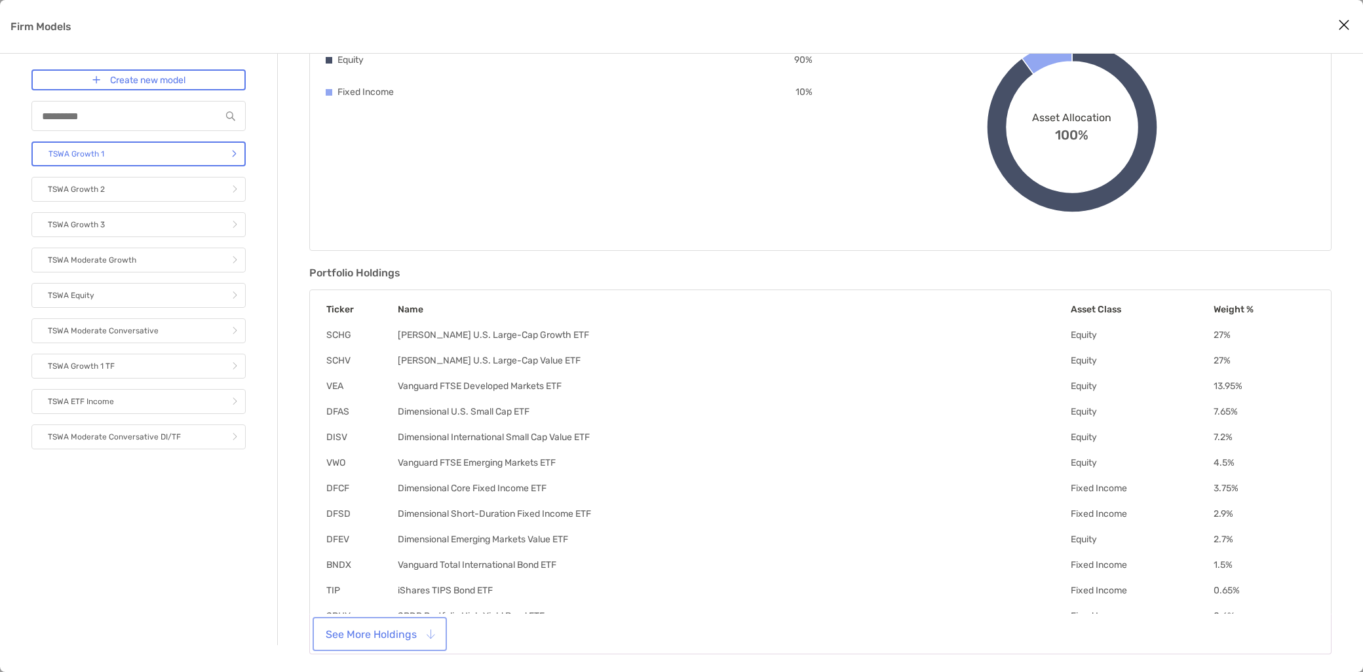
click at [423, 632] on button "See More Holdings" at bounding box center [379, 634] width 129 height 29
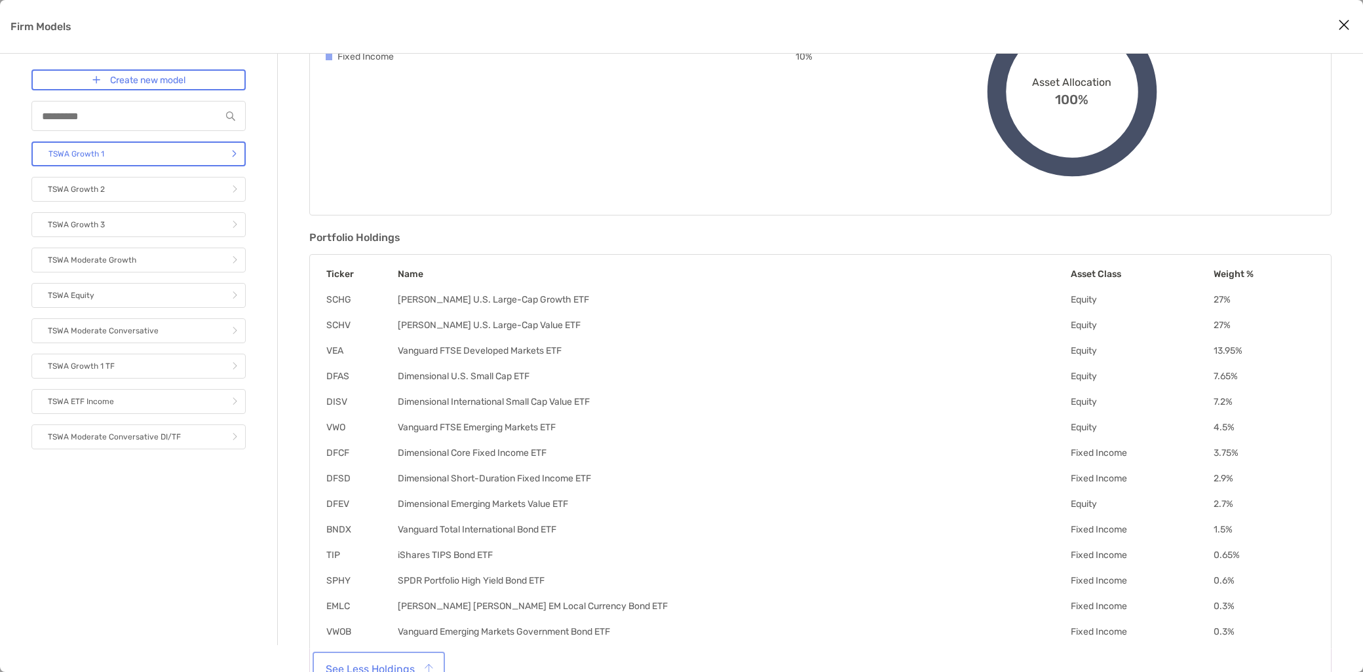
scroll to position [216, 0]
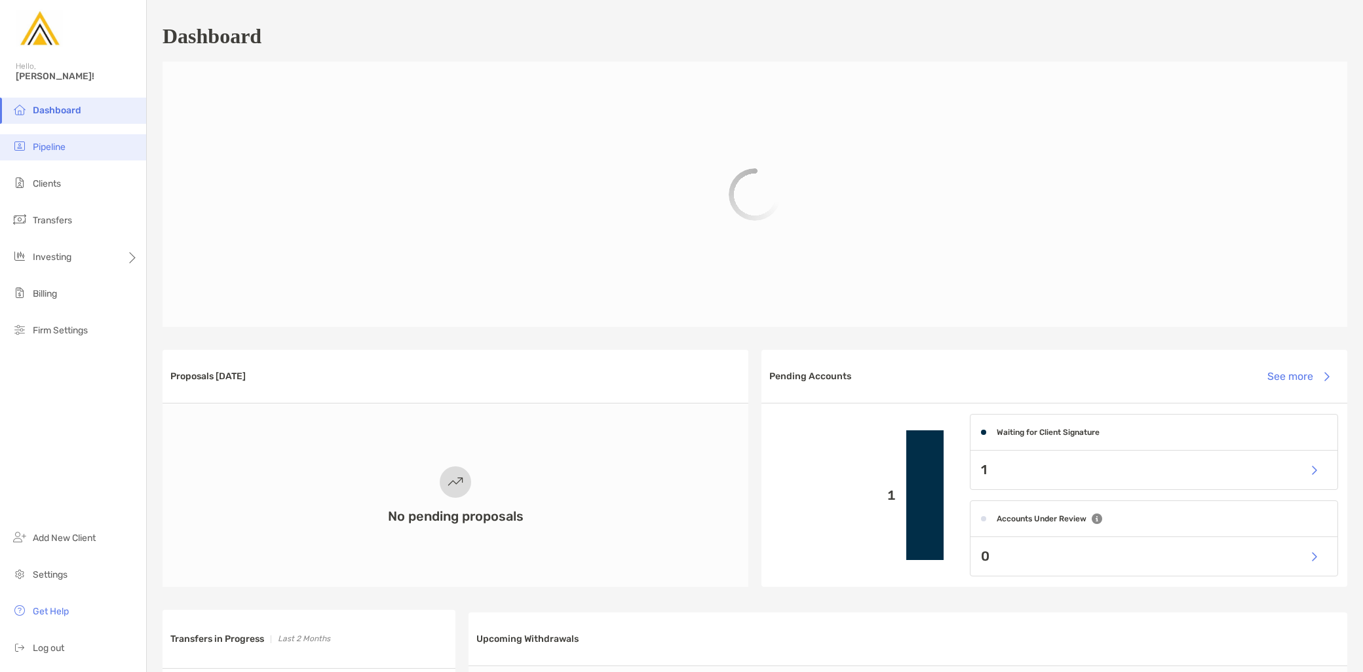
click at [79, 155] on li "Pipeline" at bounding box center [73, 147] width 146 height 26
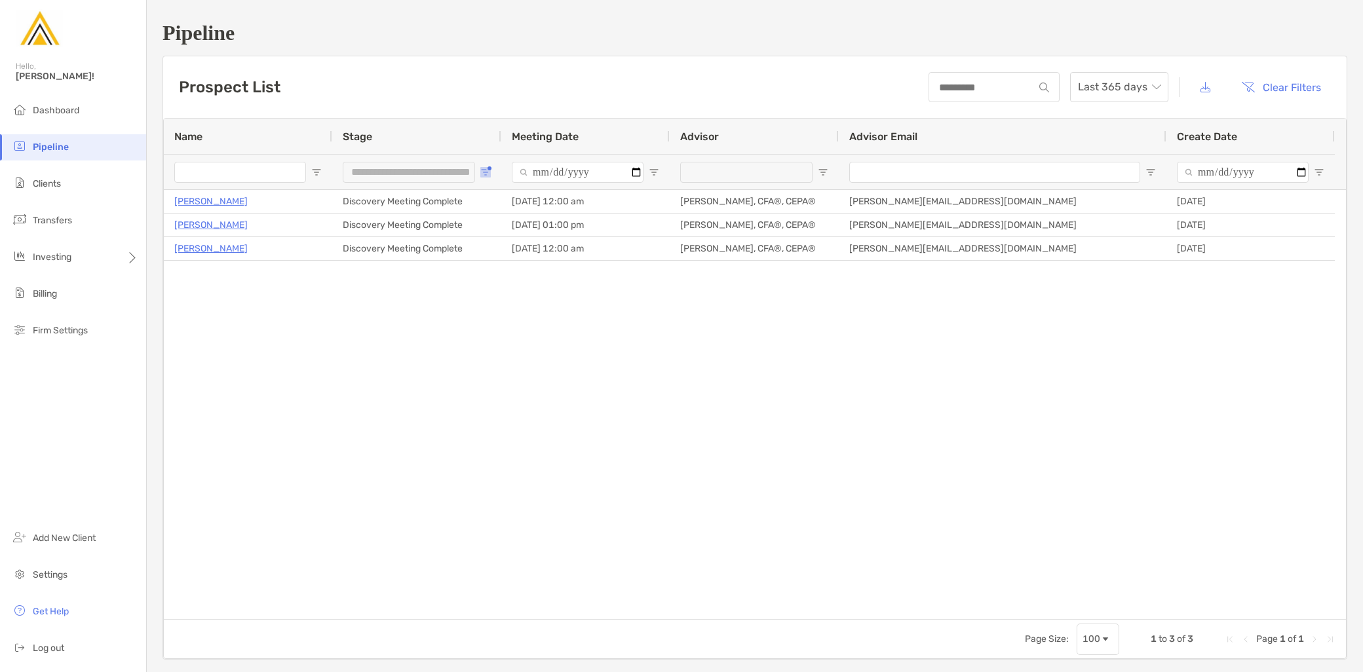
click at [488, 171] on button "Open Filter Menu" at bounding box center [485, 172] width 10 height 10
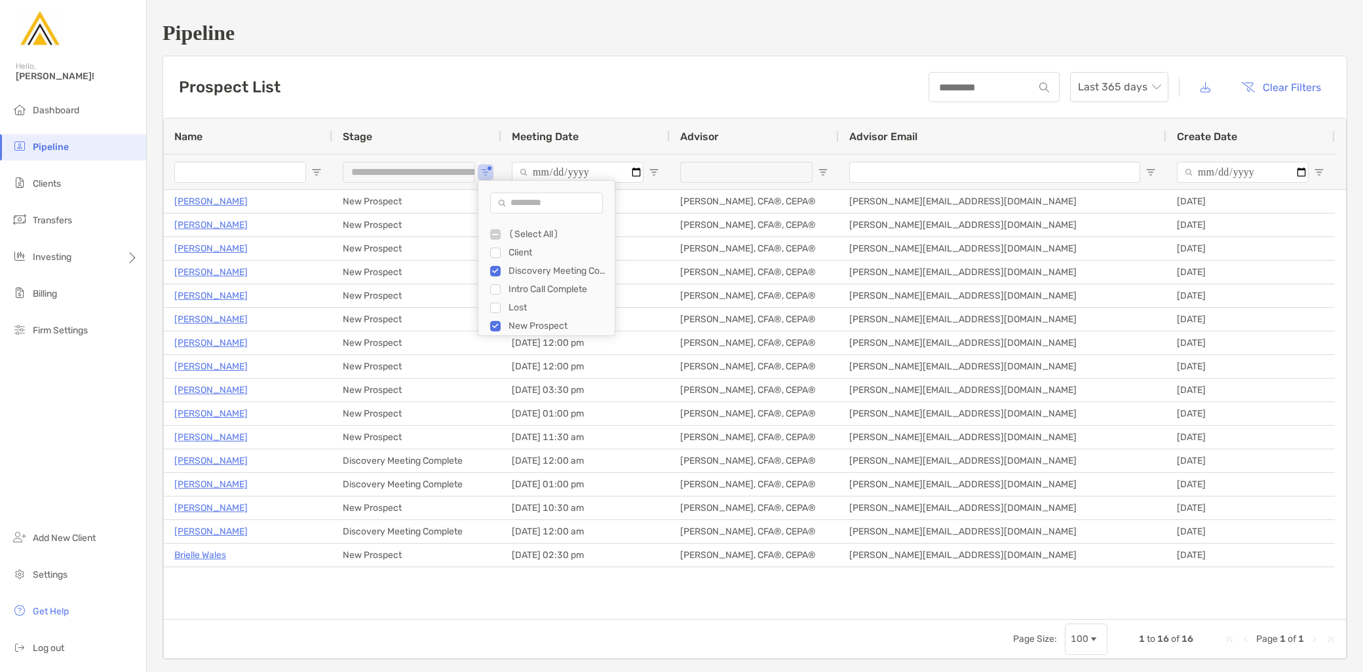
type input "**********"
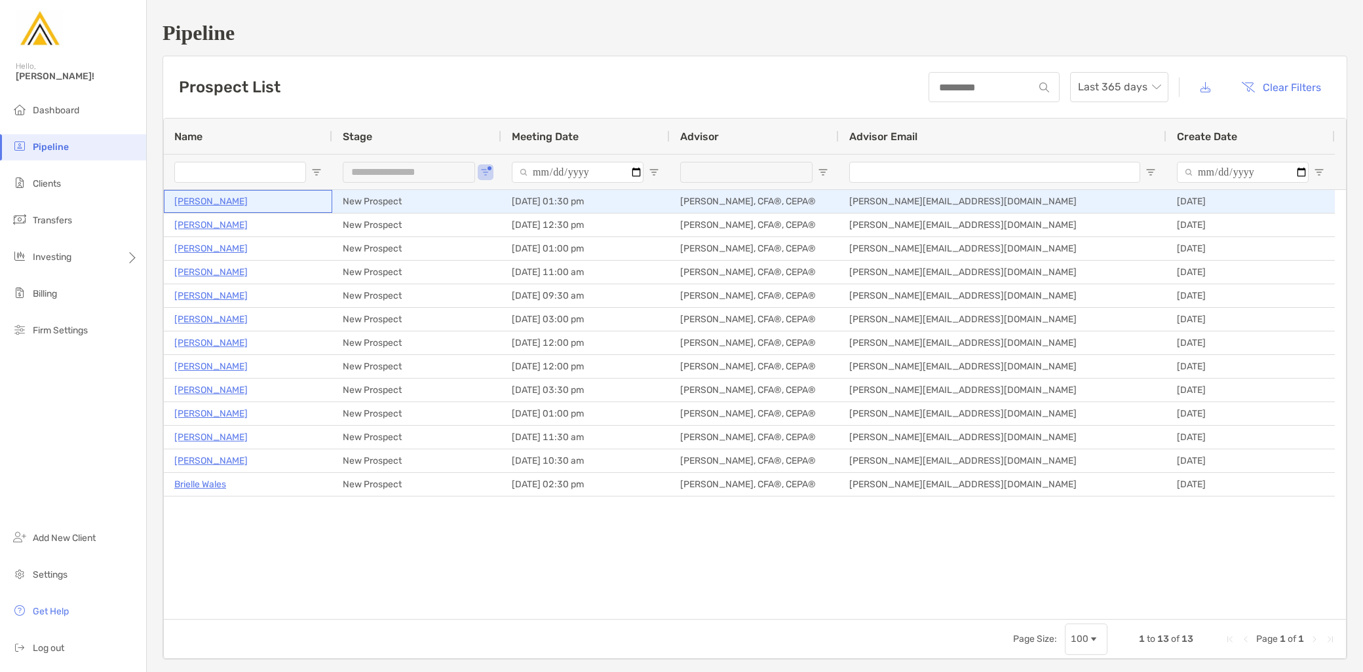
click at [226, 206] on p "[PERSON_NAME]" at bounding box center [210, 201] width 73 height 16
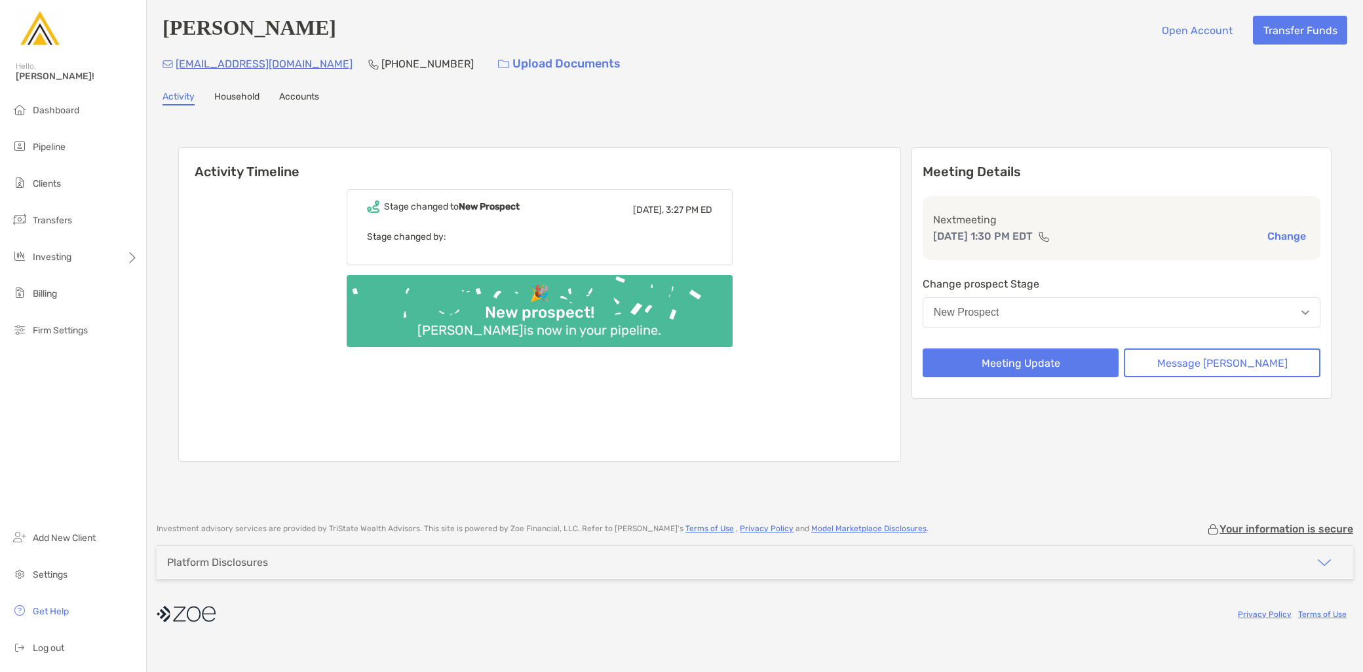
drag, startPoint x: 336, startPoint y: 38, endPoint x: 164, endPoint y: 41, distance: 171.7
click at [164, 41] on div "[PERSON_NAME] Open Account Transfer Funds" at bounding box center [755, 30] width 1185 height 29
